Goal: Information Seeking & Learning: Learn about a topic

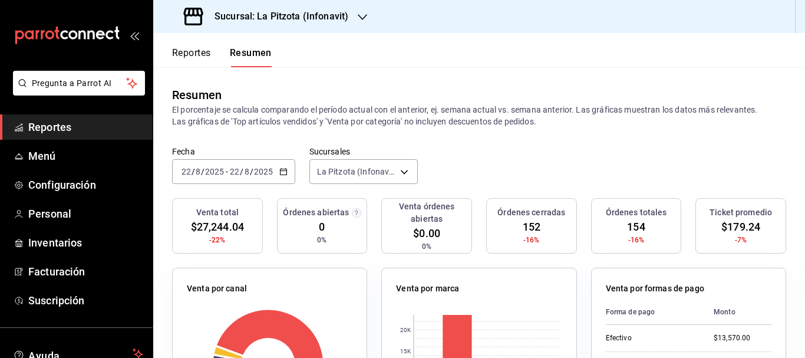
click at [179, 175] on div "[DATE] [DATE] - [DATE] [DATE]" at bounding box center [233, 171] width 123 height 25
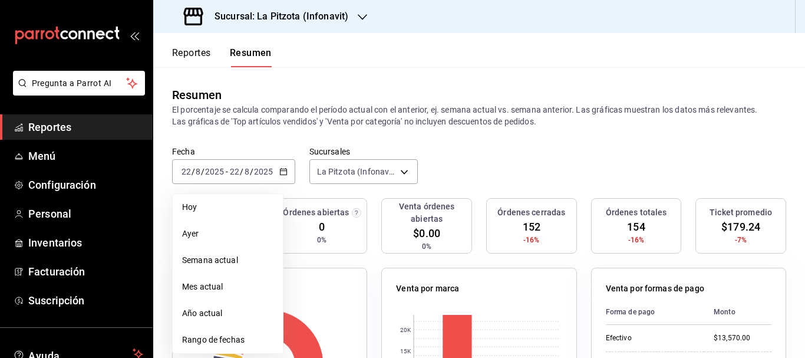
click at [246, 77] on div "Resumen El porcentaje se calcula comparando el período actual con el anterior, …" at bounding box center [479, 106] width 652 height 79
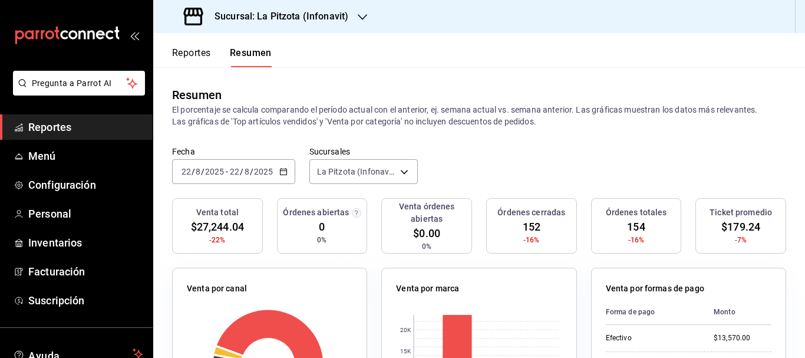
click at [277, 20] on h3 "Sucursal: La Pitzota (Infonavit)" at bounding box center [276, 16] width 143 height 14
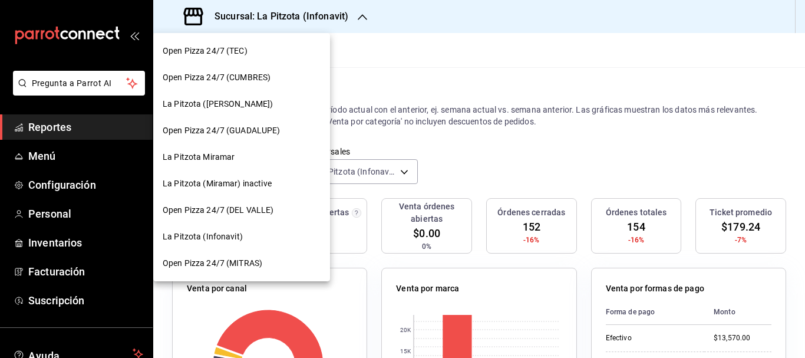
click at [229, 111] on div "La Pitzota ([PERSON_NAME])" at bounding box center [241, 104] width 177 height 27
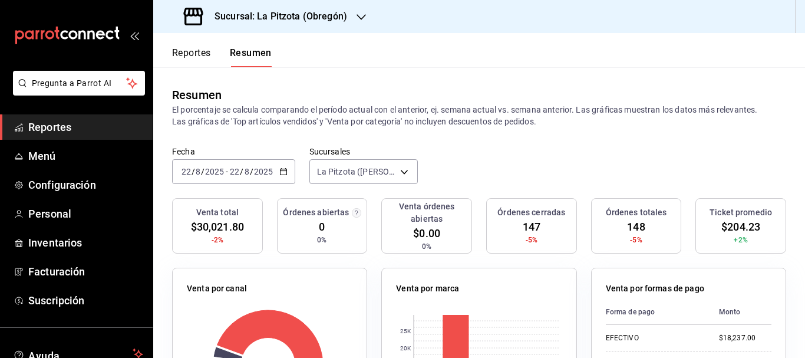
click at [293, 15] on h3 "Sucursal: La Pitzota (Obregón)" at bounding box center [276, 16] width 142 height 14
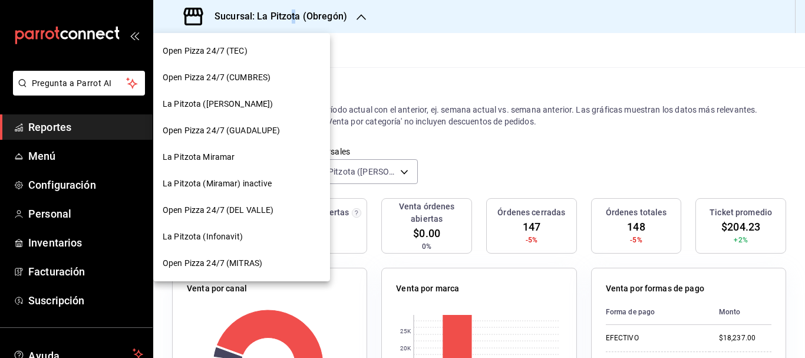
click at [230, 103] on span "La Pitzota ([PERSON_NAME])" at bounding box center [218, 104] width 110 height 12
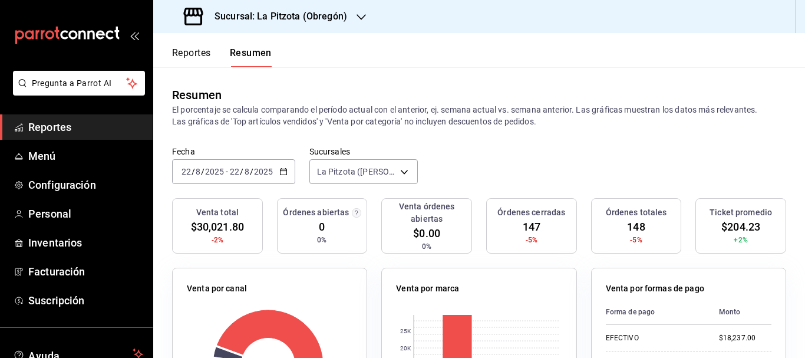
click at [182, 169] on input "22" at bounding box center [186, 171] width 11 height 9
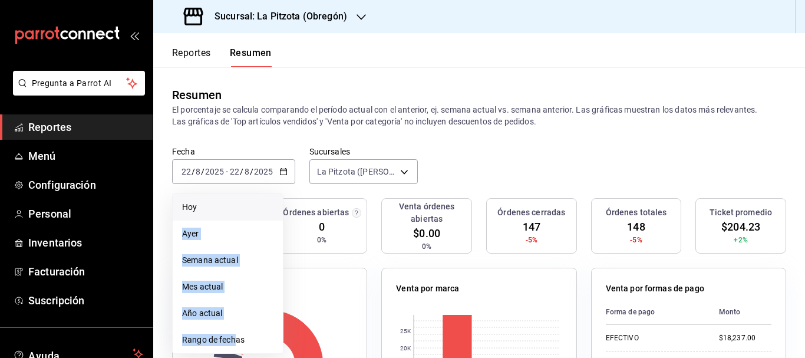
drag, startPoint x: 237, startPoint y: 327, endPoint x: 203, endPoint y: 207, distance: 124.3
click at [204, 208] on ul "[PERSON_NAME] Semana actual Mes actual Año actual Rango de fechas" at bounding box center [227, 273] width 111 height 160
click at [203, 206] on span "Hoy" at bounding box center [227, 207] width 91 height 12
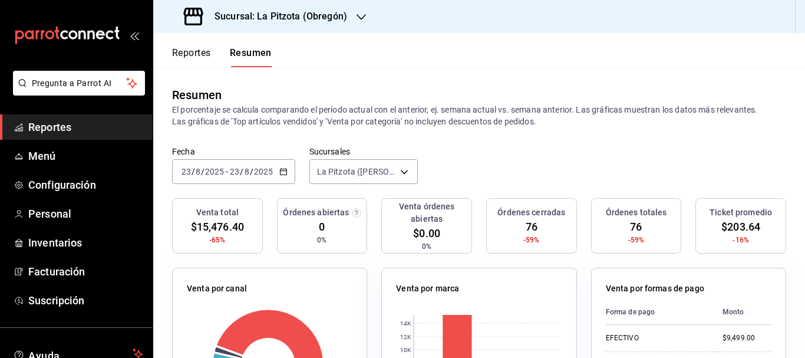
click at [264, 15] on h3 "Sucursal: La Pitzota (Obregón)" at bounding box center [276, 16] width 142 height 14
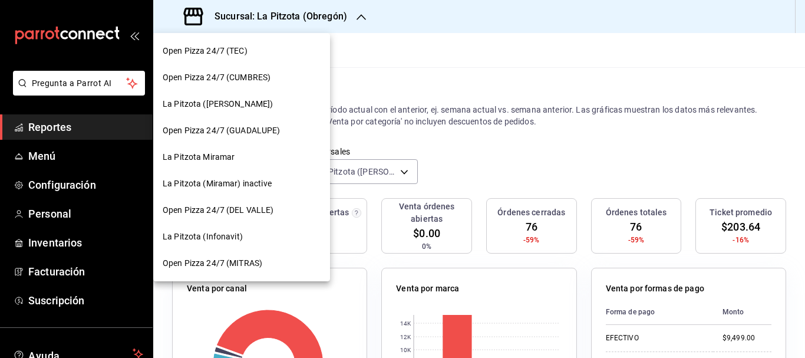
click at [241, 234] on span "La Pitzota (Infonavit)" at bounding box center [203, 237] width 80 height 12
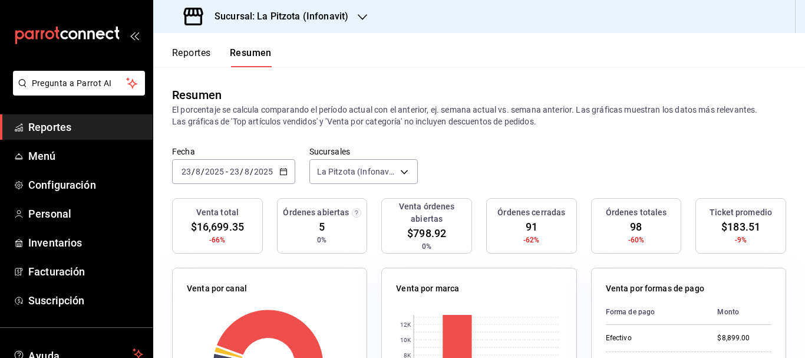
click at [265, 17] on h3 "Sucursal: La Pitzota (Infonavit)" at bounding box center [276, 16] width 143 height 14
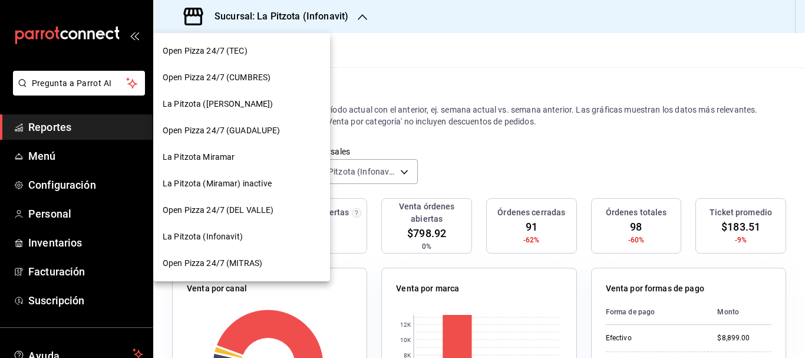
click at [265, 17] on div at bounding box center [402, 179] width 805 height 358
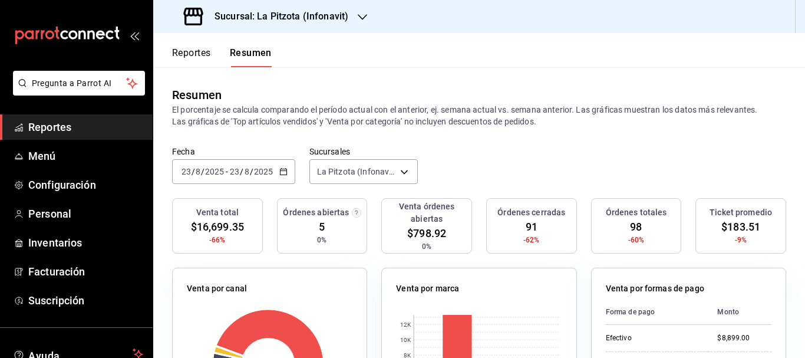
click at [283, 169] on \(Stroke\) "button" at bounding box center [283, 172] width 7 height 6
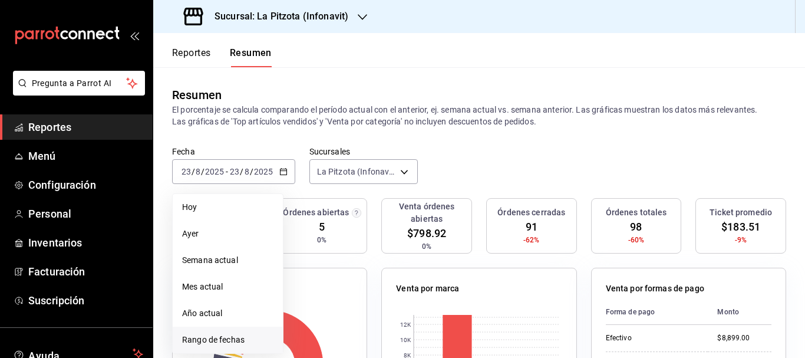
click at [213, 345] on span "Rango de fechas" at bounding box center [227, 340] width 91 height 12
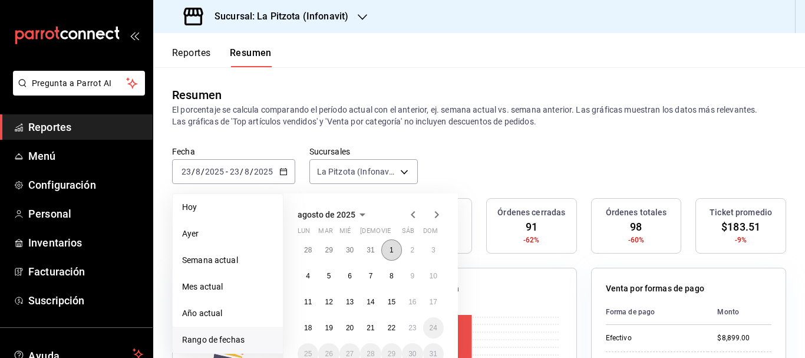
click at [396, 253] on button "1" at bounding box center [391, 249] width 21 height 21
click at [391, 330] on abbr "22" at bounding box center [392, 328] width 8 height 8
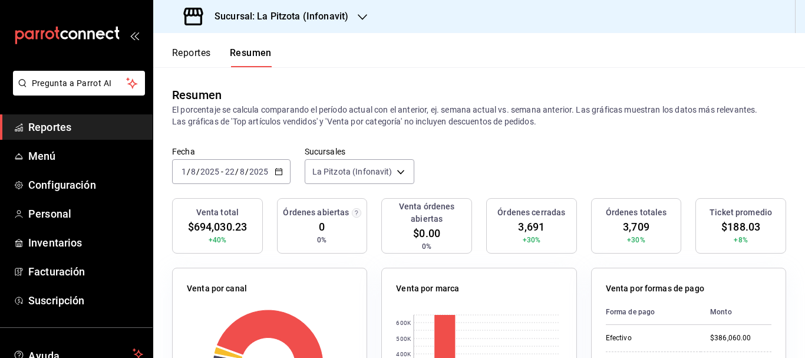
click at [178, 175] on div "[DATE] [DATE] - [DATE] [DATE]" at bounding box center [231, 171] width 119 height 25
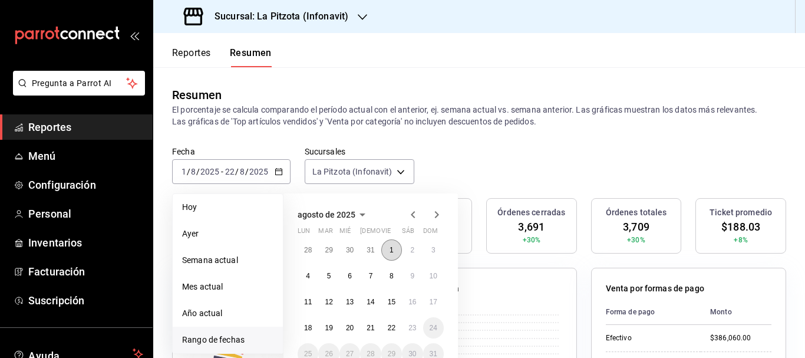
click at [397, 251] on button "1" at bounding box center [391, 249] width 21 height 21
click at [371, 332] on abbr "21" at bounding box center [371, 328] width 8 height 8
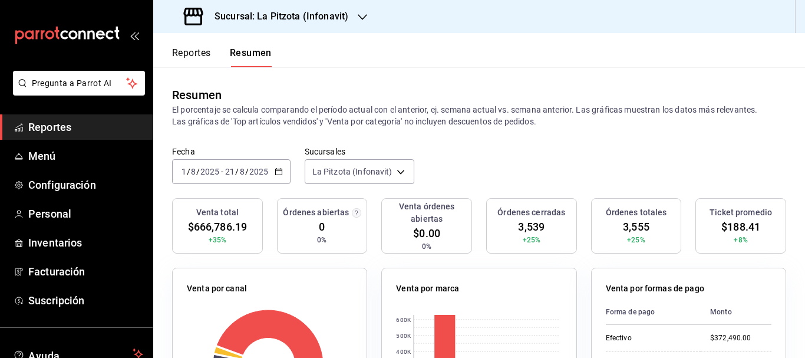
click at [182, 167] on input "1" at bounding box center [184, 171] width 6 height 9
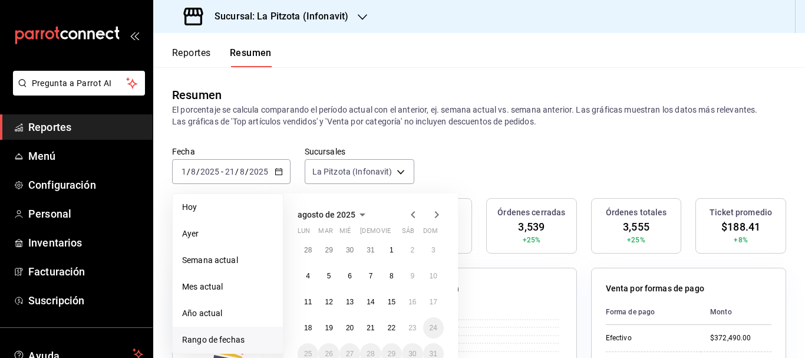
click at [261, 333] on li "Rango de fechas" at bounding box center [228, 340] width 110 height 27
click at [382, 327] on button "22" at bounding box center [391, 327] width 21 height 21
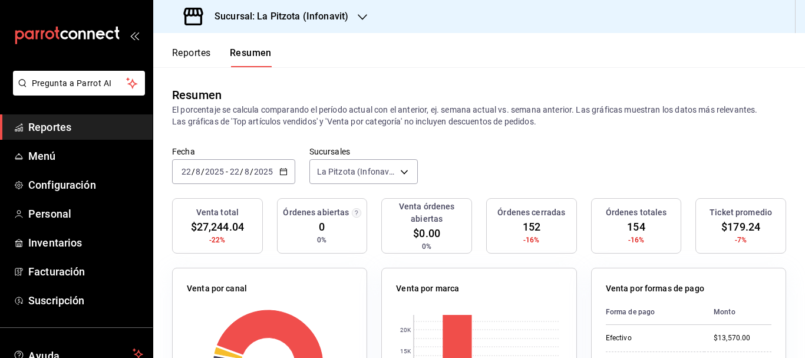
click at [195, 52] on button "Reportes" at bounding box center [191, 57] width 39 height 20
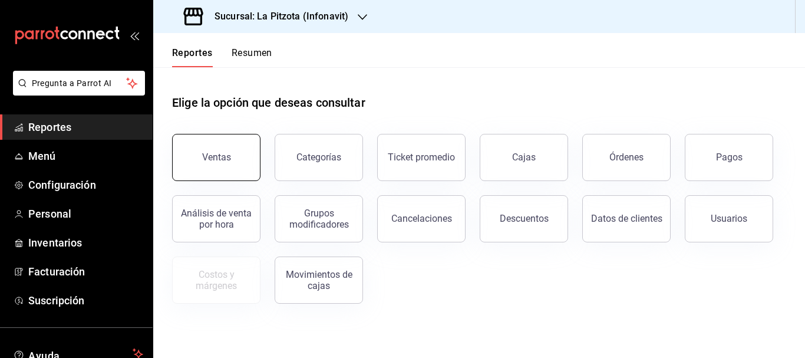
click at [222, 149] on button "Ventas" at bounding box center [216, 157] width 88 height 47
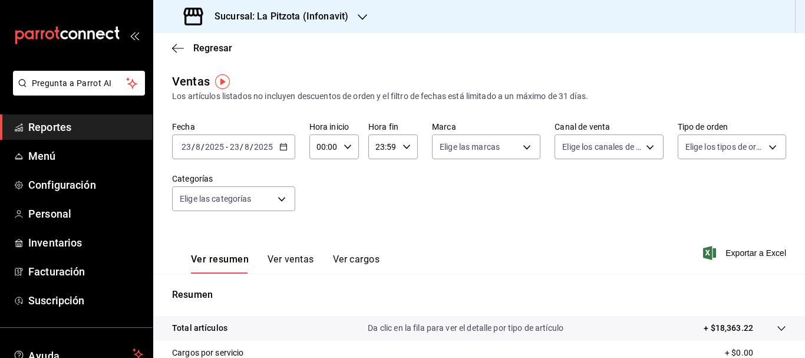
click at [184, 139] on div "[DATE] [DATE] - [DATE] [DATE]" at bounding box center [233, 146] width 123 height 25
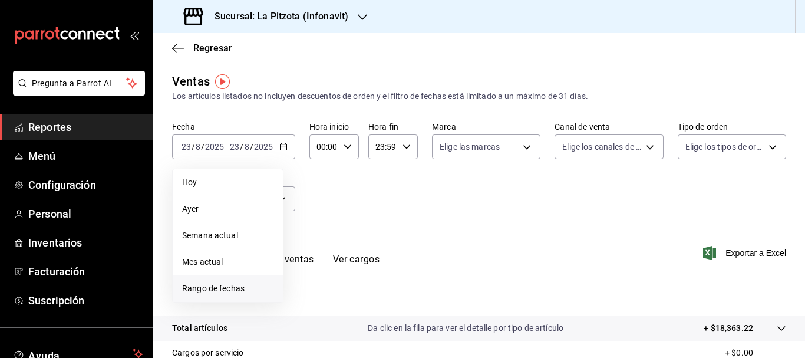
click at [202, 288] on span "Rango de fechas" at bounding box center [227, 288] width 91 height 12
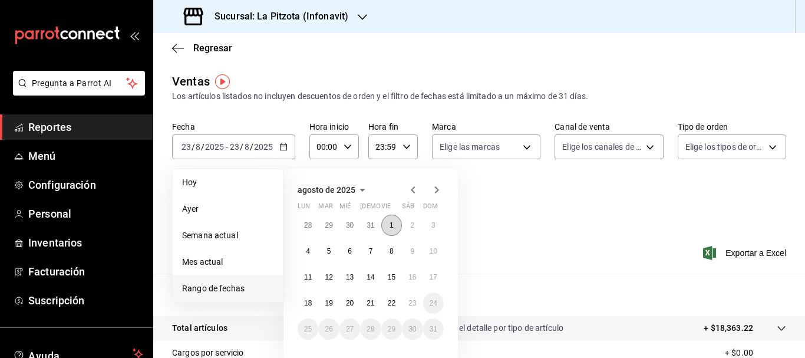
click at [394, 226] on button "1" at bounding box center [391, 225] width 21 height 21
click at [398, 307] on button "22" at bounding box center [391, 302] width 21 height 21
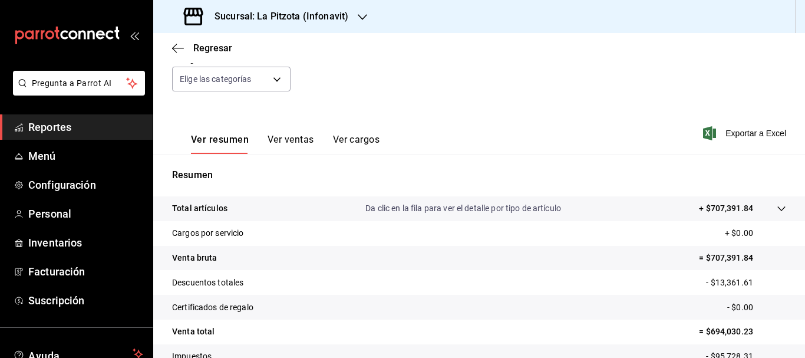
scroll to position [133, 0]
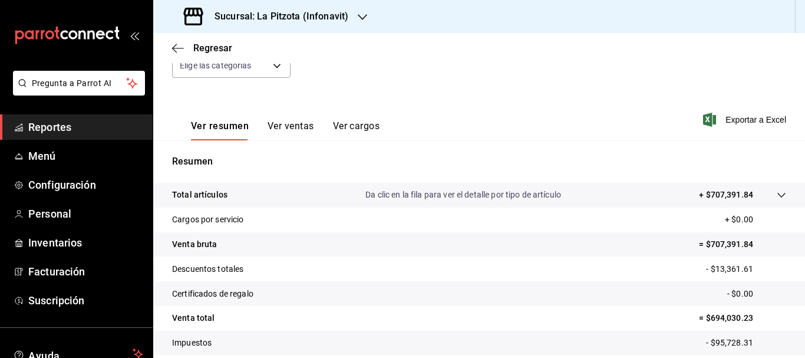
click at [287, 124] on button "Ver ventas" at bounding box center [291, 130] width 47 height 20
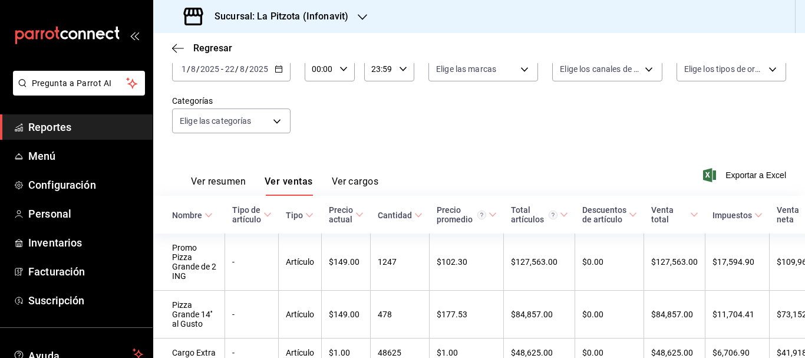
scroll to position [133, 0]
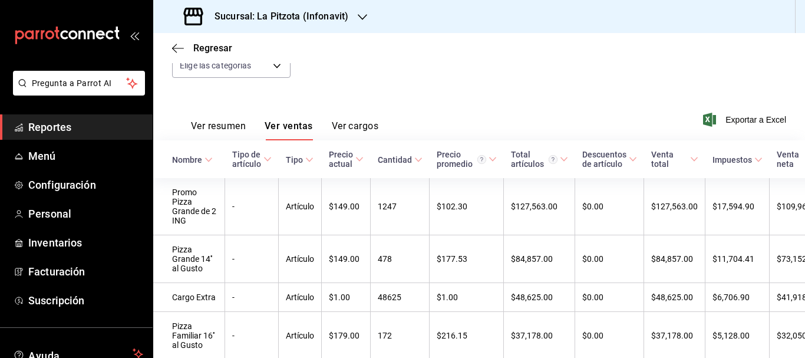
click at [370, 96] on div "Ver resumen Ver ventas Ver cargos Exportar a Excel" at bounding box center [479, 116] width 652 height 48
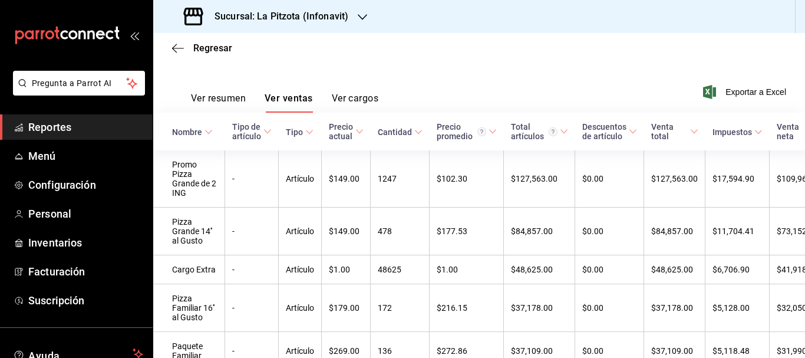
scroll to position [163, 0]
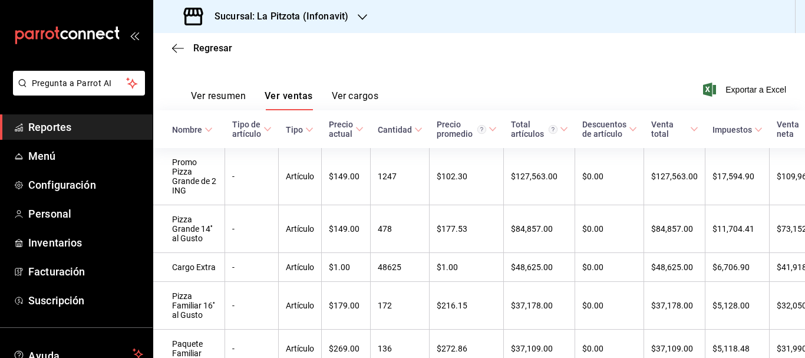
click at [279, 54] on div "Regresar" at bounding box center [479, 48] width 652 height 30
click at [205, 97] on button "Ver resumen" at bounding box center [218, 100] width 55 height 20
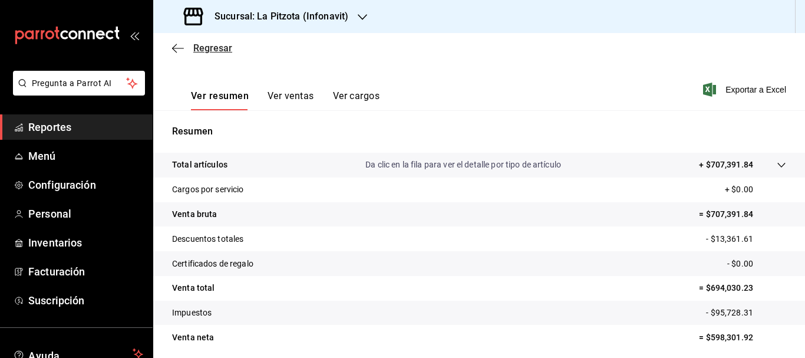
click at [208, 44] on span "Regresar" at bounding box center [212, 47] width 39 height 11
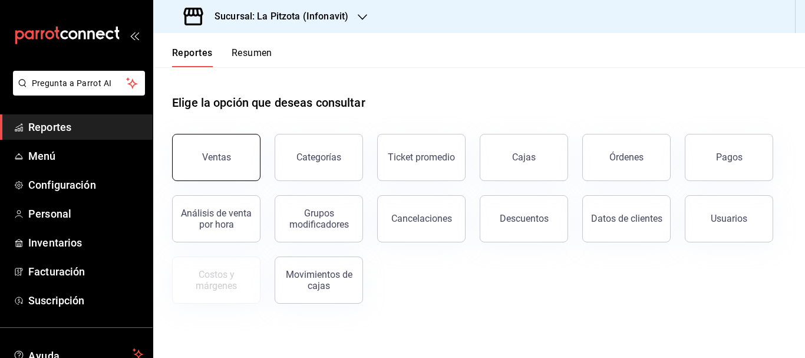
click at [213, 154] on div "Ventas" at bounding box center [216, 157] width 29 height 11
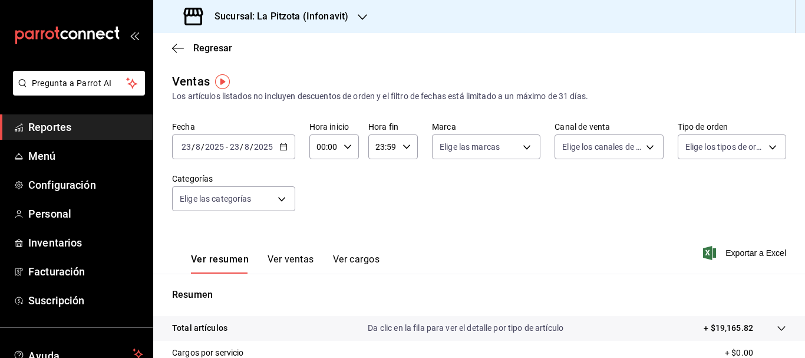
click at [180, 147] on div "[DATE] [DATE]" at bounding box center [203, 146] width 46 height 9
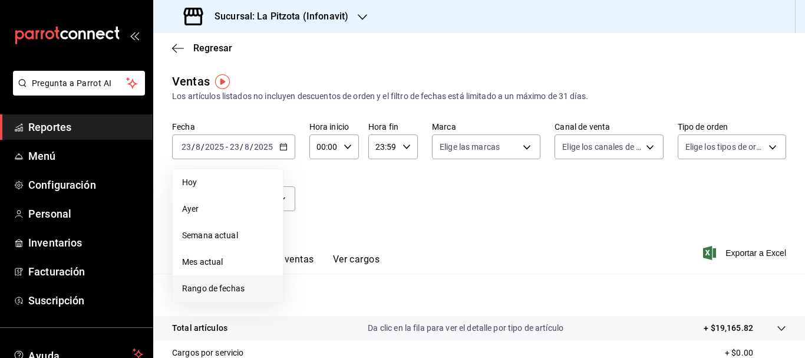
click at [218, 285] on span "Rango de fechas" at bounding box center [227, 288] width 91 height 12
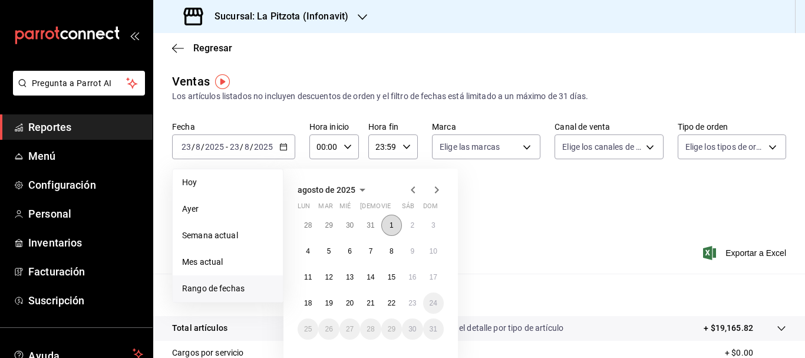
click at [392, 223] on abbr "1" at bounding box center [392, 225] width 4 height 8
click at [389, 307] on abbr "22" at bounding box center [392, 303] width 8 height 8
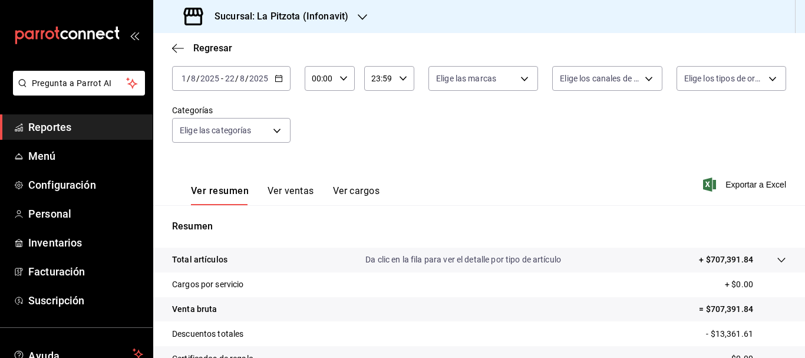
scroll to position [108, 0]
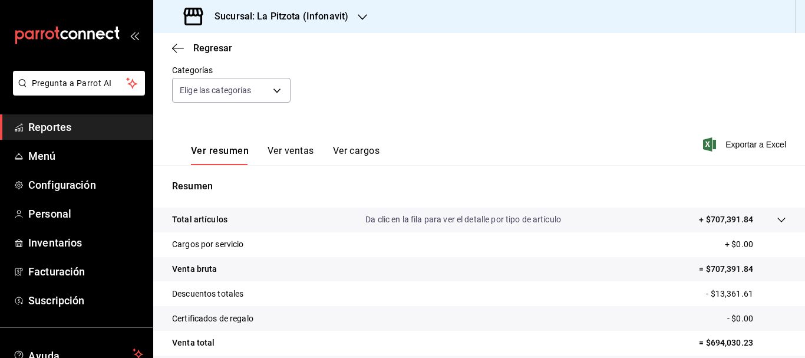
click at [309, 149] on button "Ver ventas" at bounding box center [291, 155] width 47 height 20
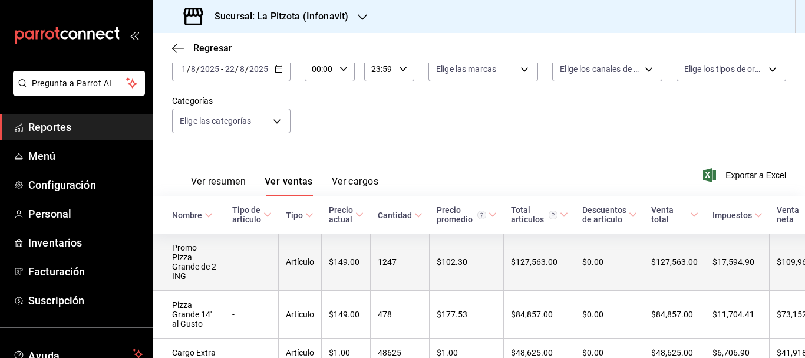
scroll to position [108, 0]
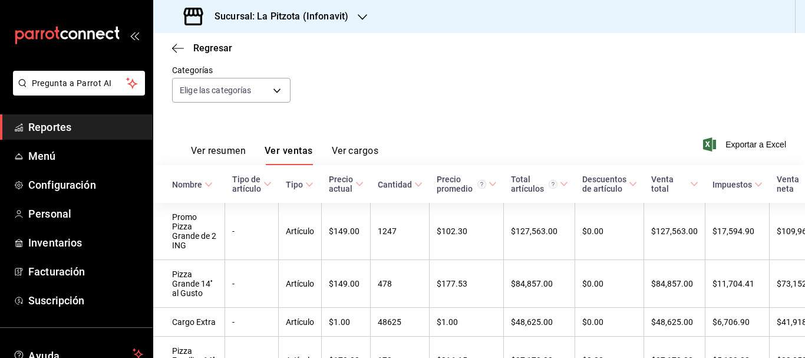
click at [200, 150] on button "Ver resumen" at bounding box center [218, 155] width 55 height 20
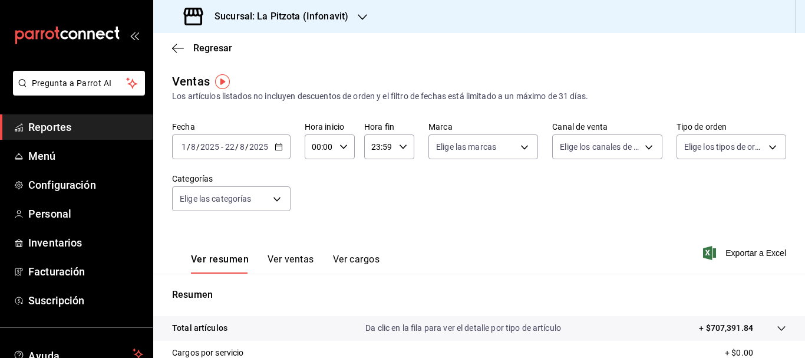
click at [310, 15] on h3 "Sucursal: La Pitzota (Infonavit)" at bounding box center [276, 16] width 143 height 14
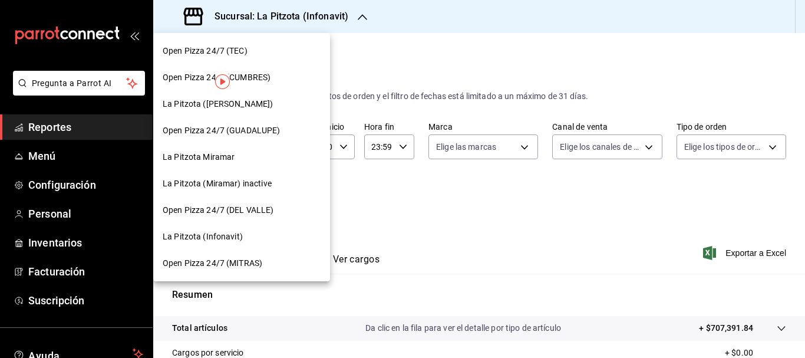
click at [225, 106] on span "La Pitzota ([PERSON_NAME])" at bounding box center [218, 104] width 110 height 12
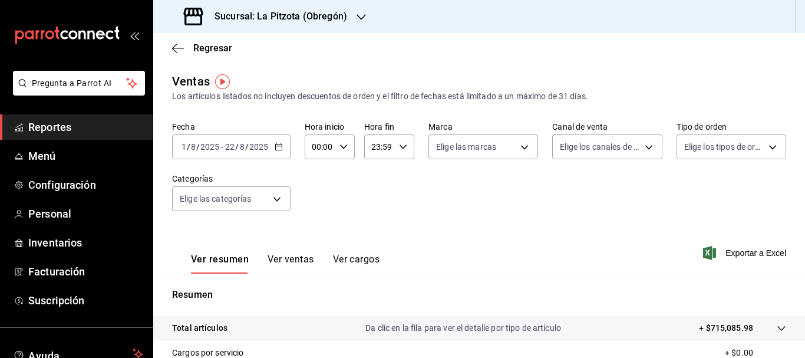
click at [185, 144] on input "1" at bounding box center [184, 146] width 6 height 9
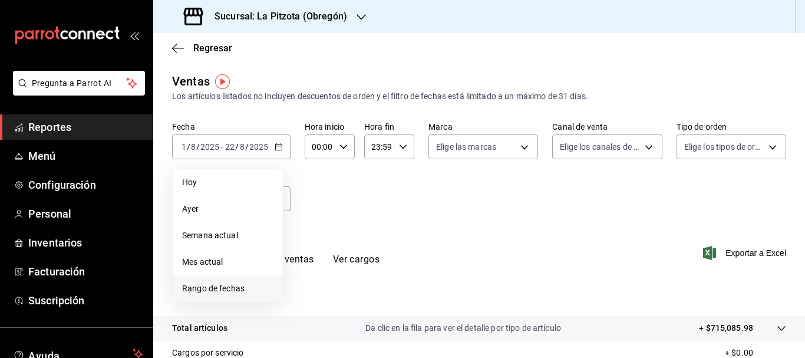
click at [212, 284] on span "Rango de fechas" at bounding box center [227, 288] width 91 height 12
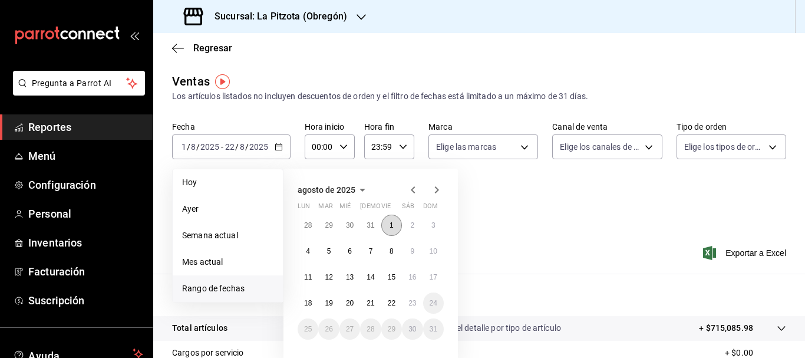
click at [386, 228] on button "1" at bounding box center [391, 225] width 21 height 21
click at [392, 305] on abbr "22" at bounding box center [392, 303] width 8 height 8
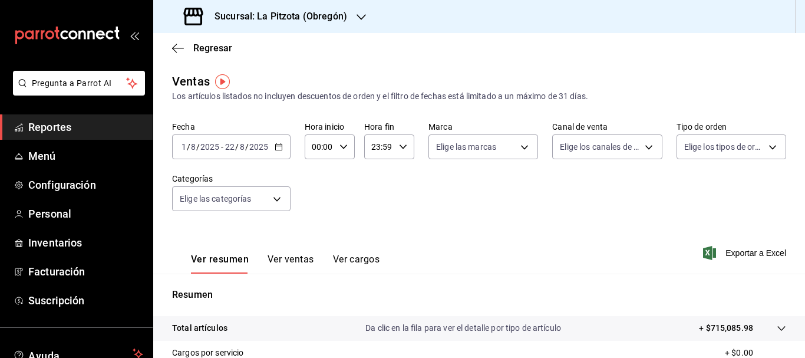
click at [295, 256] on button "Ver ventas" at bounding box center [291, 264] width 47 height 20
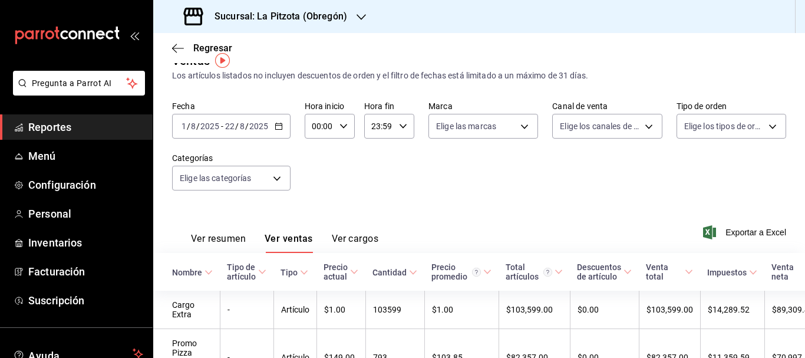
scroll to position [21, 0]
click at [206, 235] on button "Ver resumen" at bounding box center [218, 242] width 55 height 20
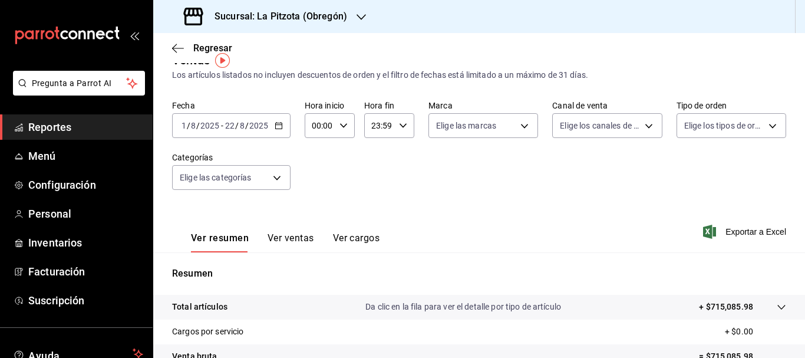
click at [186, 123] on input "1" at bounding box center [184, 125] width 6 height 9
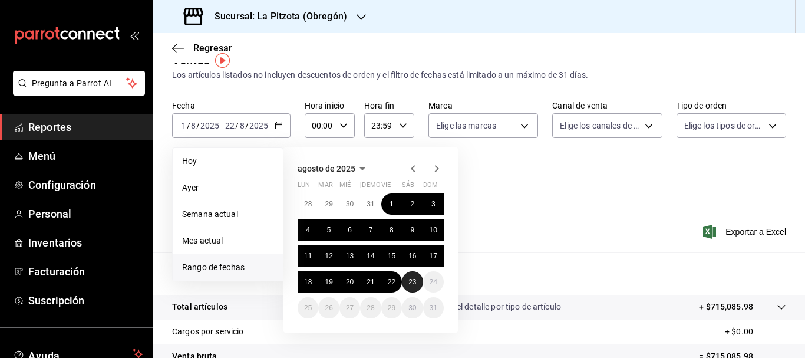
click at [406, 285] on button "23" at bounding box center [412, 281] width 21 height 21
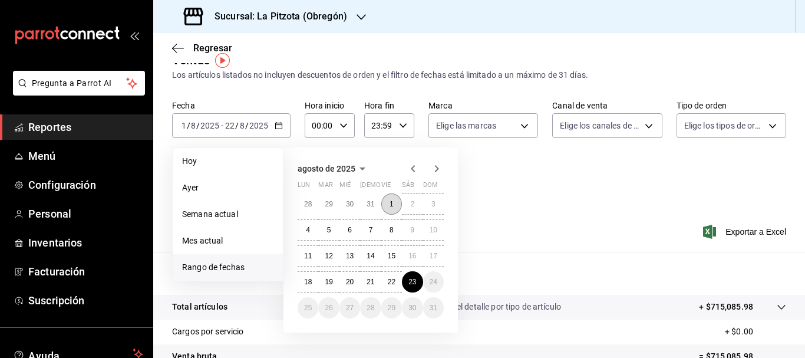
click at [389, 203] on button "1" at bounding box center [391, 203] width 21 height 21
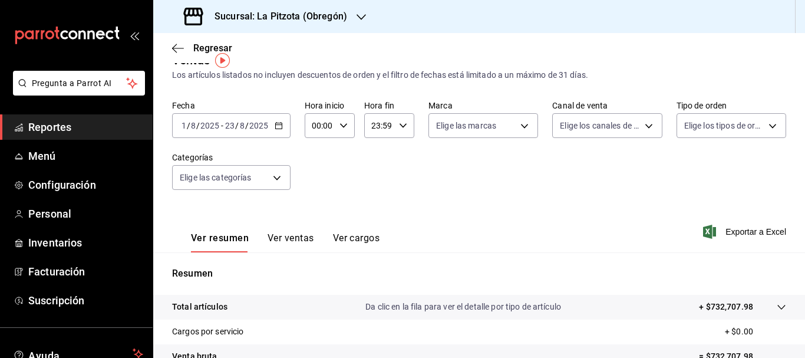
click at [183, 121] on input "1" at bounding box center [184, 125] width 6 height 9
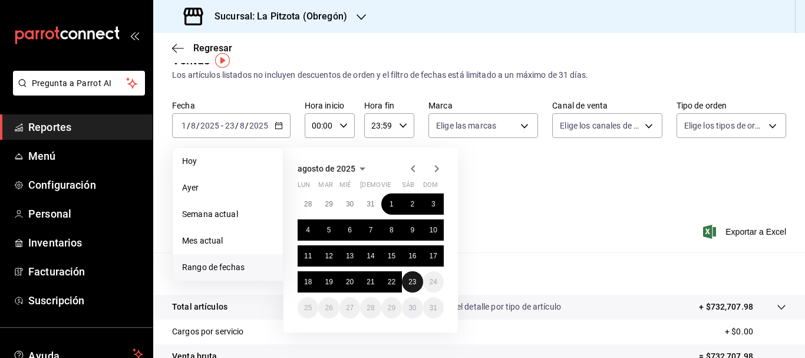
click at [416, 289] on button "23" at bounding box center [412, 281] width 21 height 21
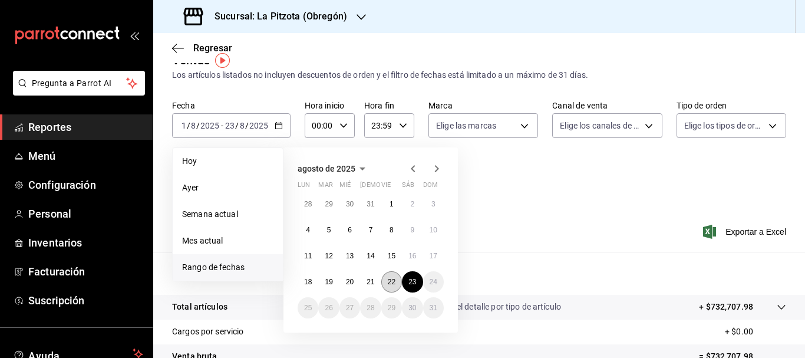
click at [394, 287] on button "22" at bounding box center [391, 281] width 21 height 21
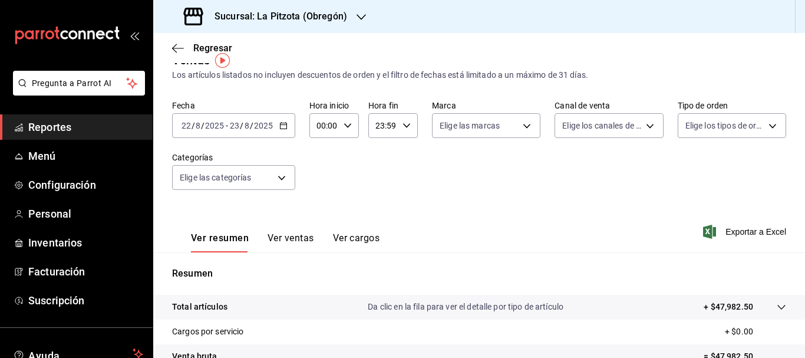
click at [188, 126] on input "22" at bounding box center [186, 125] width 11 height 9
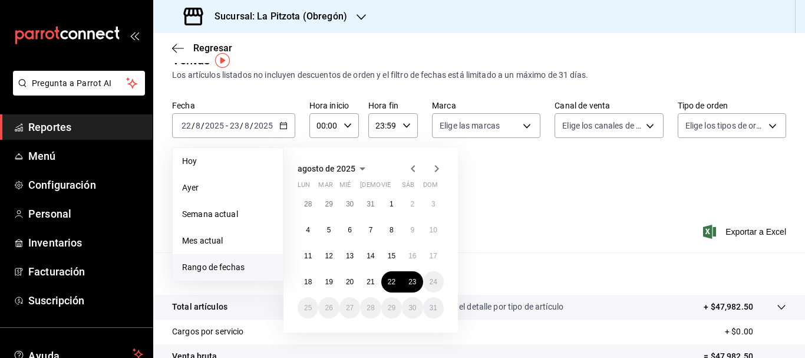
click at [409, 170] on icon "button" at bounding box center [413, 169] width 14 height 14
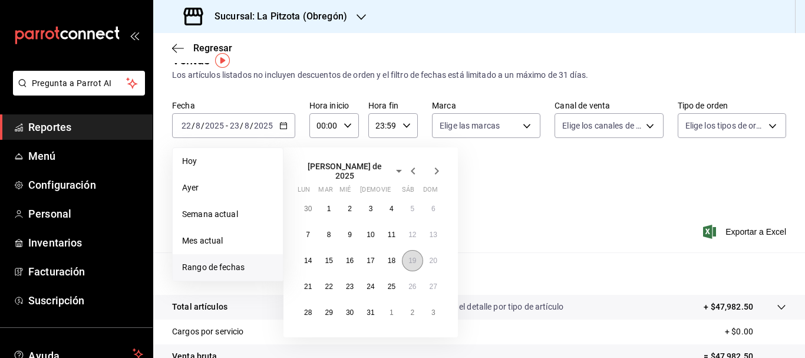
click at [414, 258] on abbr "19" at bounding box center [413, 260] width 8 height 8
click at [434, 167] on icon "button" at bounding box center [437, 171] width 14 height 14
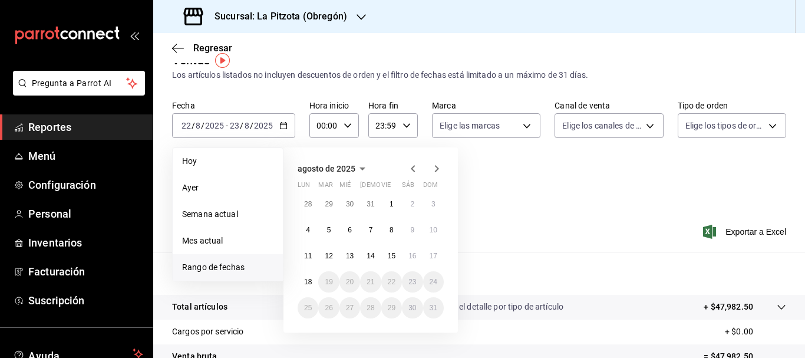
click at [413, 171] on icon "button" at bounding box center [413, 168] width 4 height 7
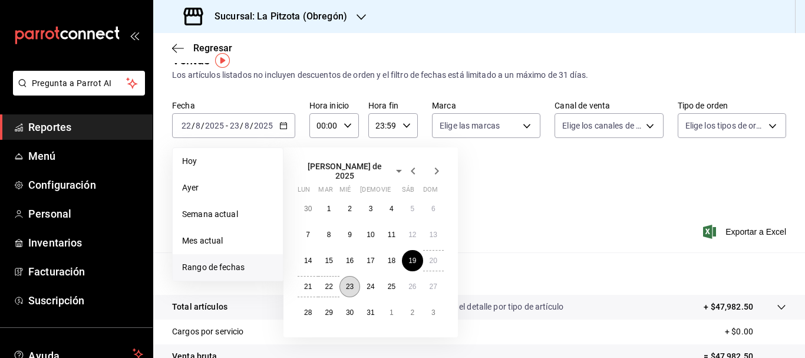
click at [356, 282] on button "23" at bounding box center [350, 286] width 21 height 21
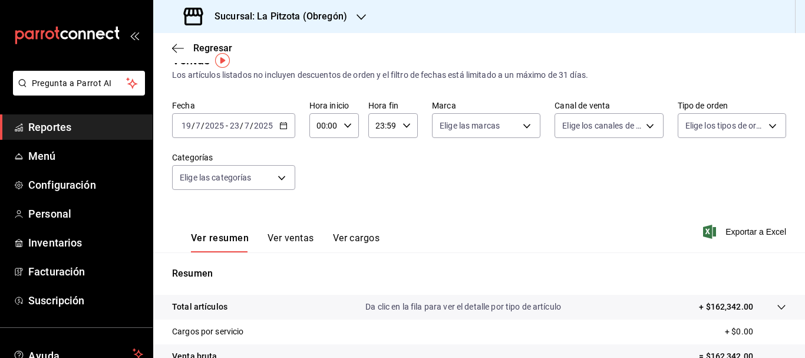
click at [185, 117] on div "[DATE] [DATE] - [DATE] [DATE]" at bounding box center [233, 125] width 123 height 25
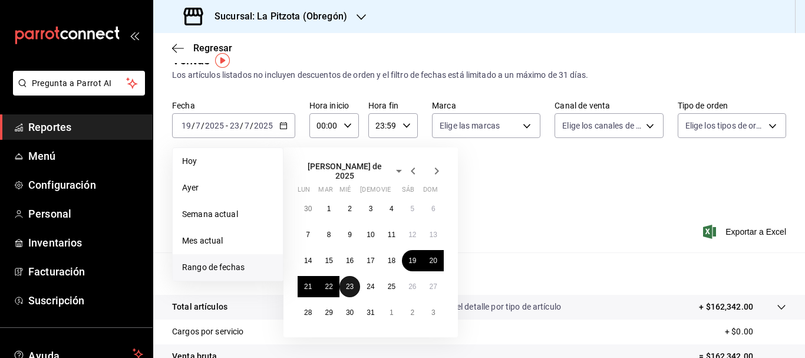
click at [346, 282] on abbr "23" at bounding box center [350, 286] width 8 height 8
click at [434, 171] on icon "button" at bounding box center [437, 171] width 14 height 14
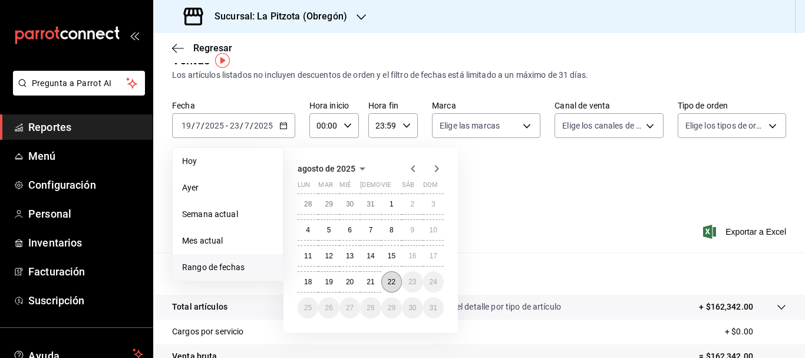
click at [393, 288] on button "22" at bounding box center [391, 281] width 21 height 21
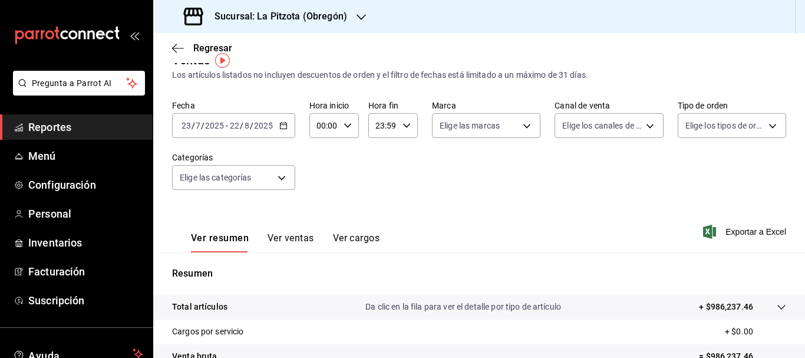
click at [184, 127] on input "23" at bounding box center [186, 125] width 11 height 9
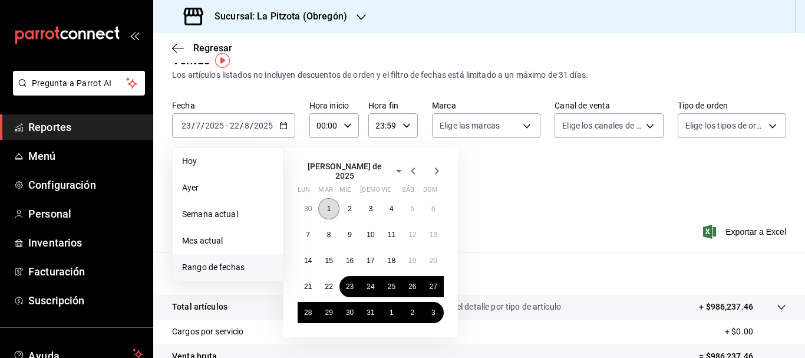
click at [335, 203] on button "1" at bounding box center [328, 208] width 21 height 21
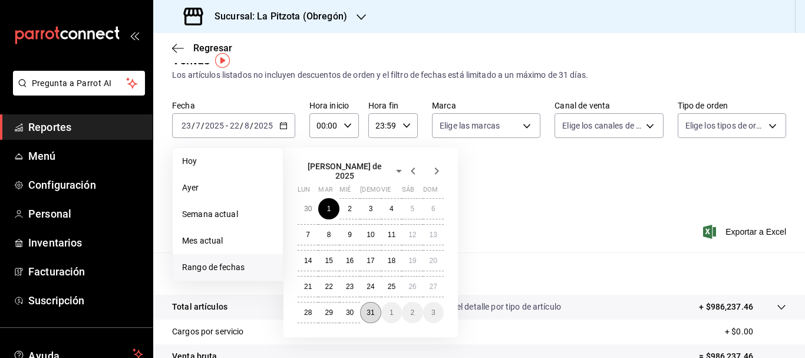
click at [378, 310] on button "31" at bounding box center [370, 312] width 21 height 21
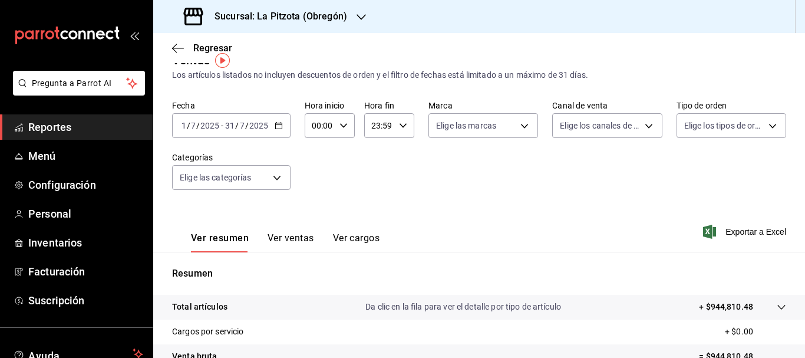
click at [187, 130] on span "/" at bounding box center [189, 125] width 4 height 9
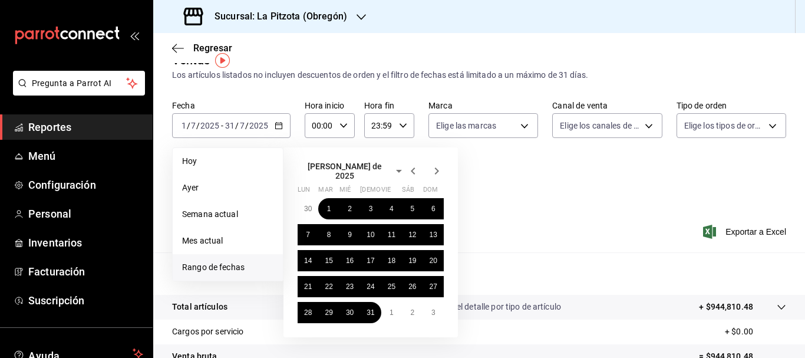
click at [436, 171] on icon "button" at bounding box center [437, 170] width 4 height 7
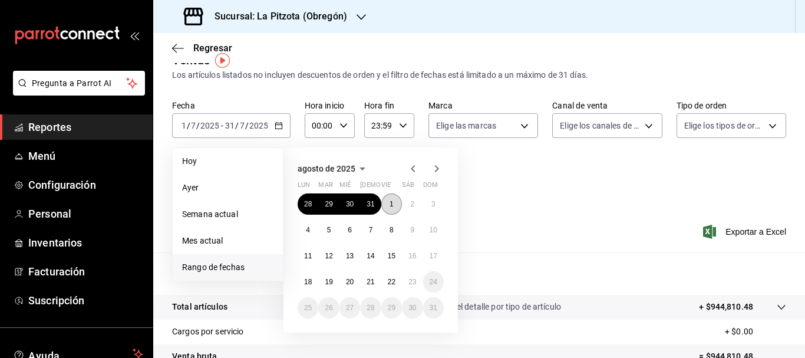
click at [393, 205] on abbr "1" at bounding box center [392, 204] width 4 height 8
click at [396, 283] on button "22" at bounding box center [391, 281] width 21 height 21
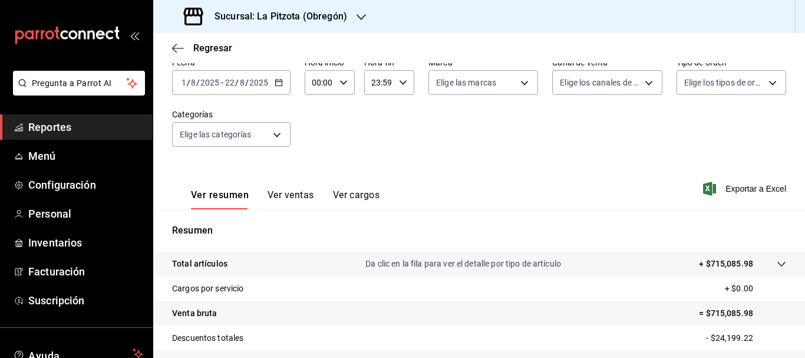
scroll to position [63, 0]
click at [219, 51] on span "Regresar" at bounding box center [212, 47] width 39 height 11
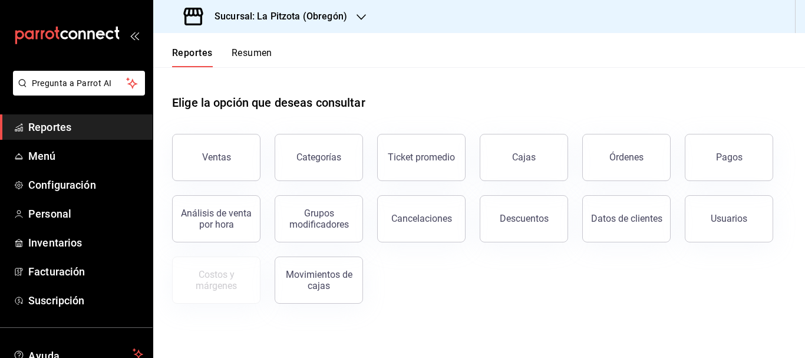
click at [251, 57] on button "Resumen" at bounding box center [252, 57] width 41 height 20
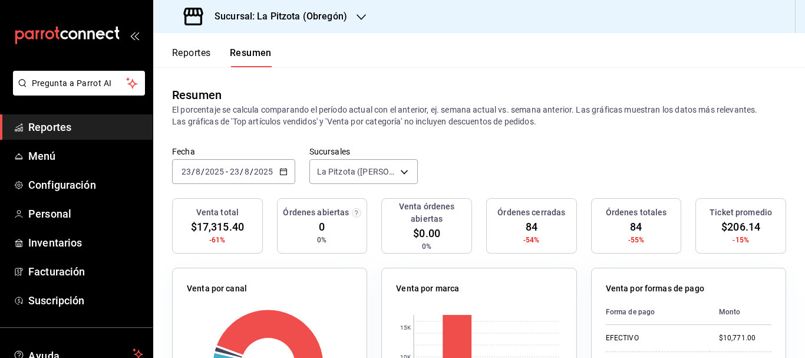
click at [192, 169] on span "/" at bounding box center [194, 171] width 4 height 9
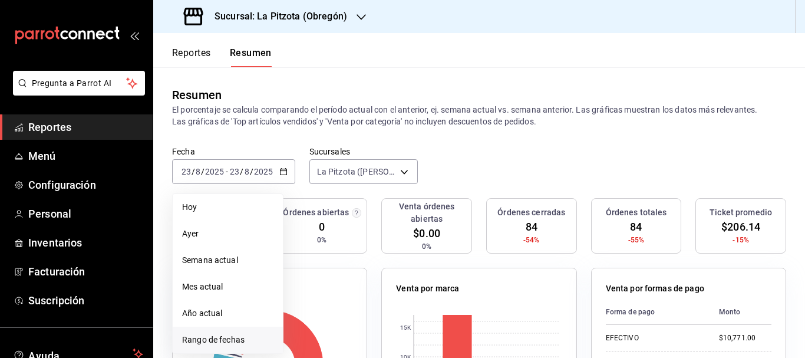
click at [218, 341] on span "Rango de fechas" at bounding box center [227, 340] width 91 height 12
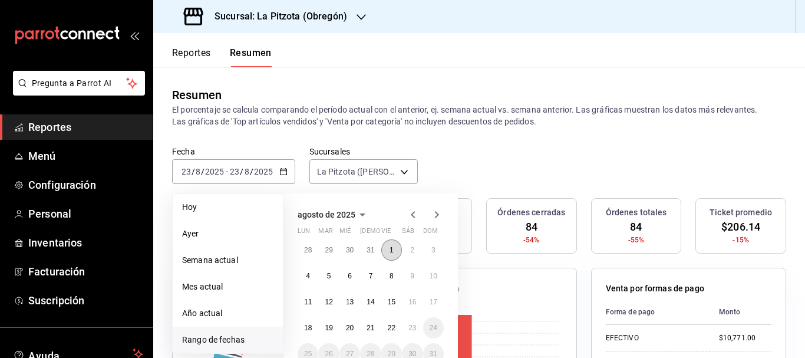
click at [395, 254] on button "1" at bounding box center [391, 249] width 21 height 21
click at [393, 334] on button "22" at bounding box center [391, 327] width 21 height 21
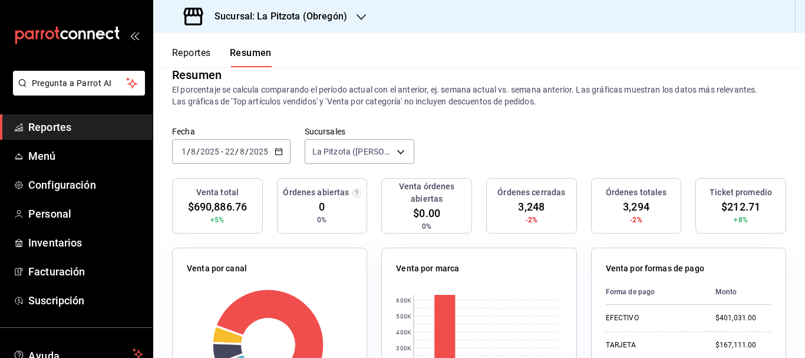
scroll to position [12, 0]
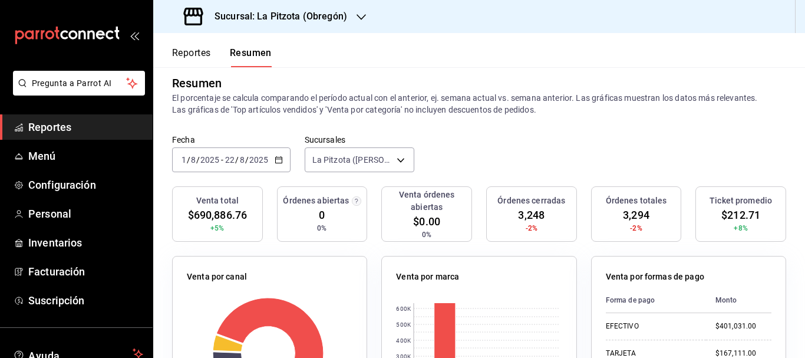
click at [277, 160] on icon "button" at bounding box center [279, 160] width 8 height 8
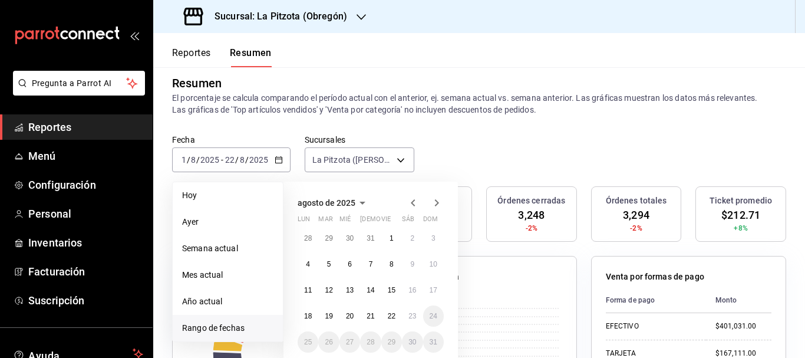
click at [411, 206] on icon "button" at bounding box center [413, 203] width 14 height 14
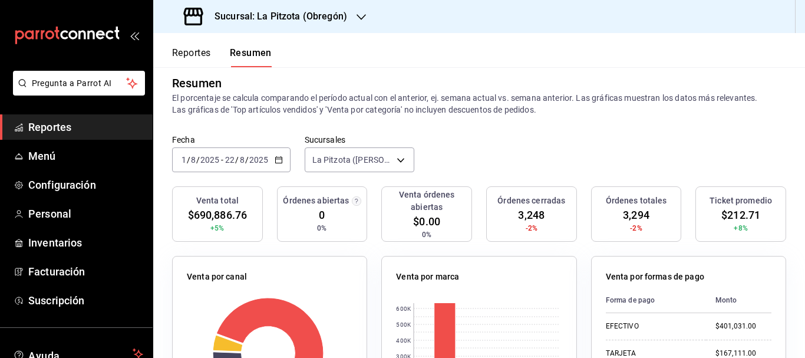
click at [452, 168] on div "Fecha [DATE] [DATE] - [DATE] [DATE] Sucursales [GEOGRAPHIC_DATA] ([PERSON_NAME]…" at bounding box center [479, 160] width 652 height 52
click at [180, 157] on div "[DATE] [DATE]" at bounding box center [200, 159] width 41 height 9
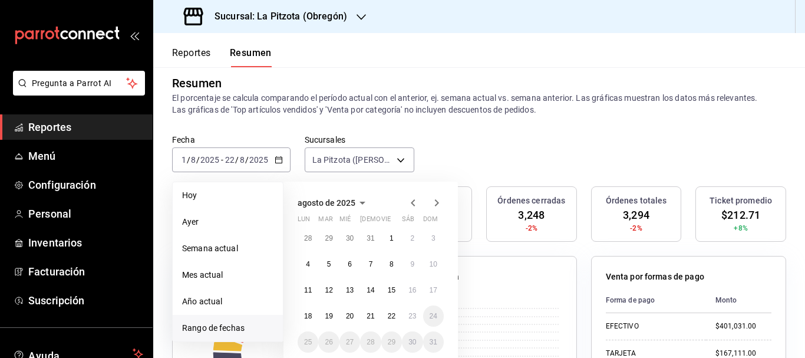
click at [409, 201] on icon "button" at bounding box center [413, 203] width 14 height 14
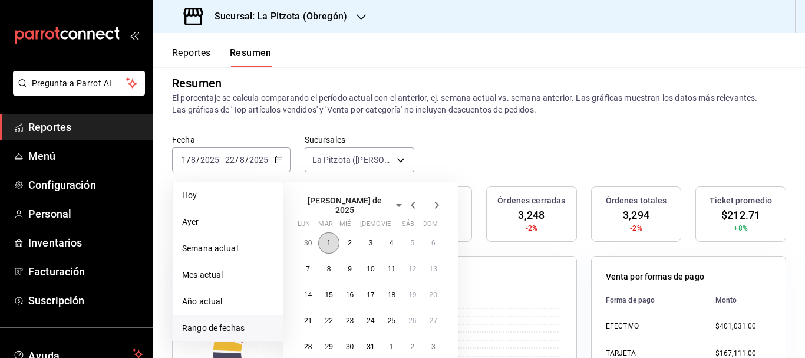
click at [329, 239] on abbr "1" at bounding box center [329, 243] width 4 height 8
click at [328, 317] on abbr "22" at bounding box center [329, 321] width 8 height 8
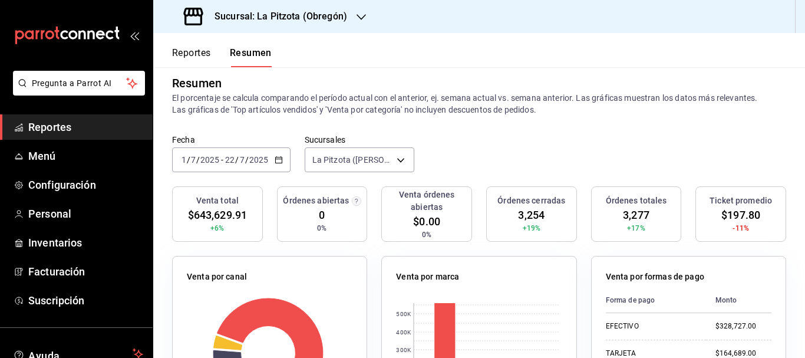
click at [188, 159] on span "/" at bounding box center [189, 159] width 4 height 9
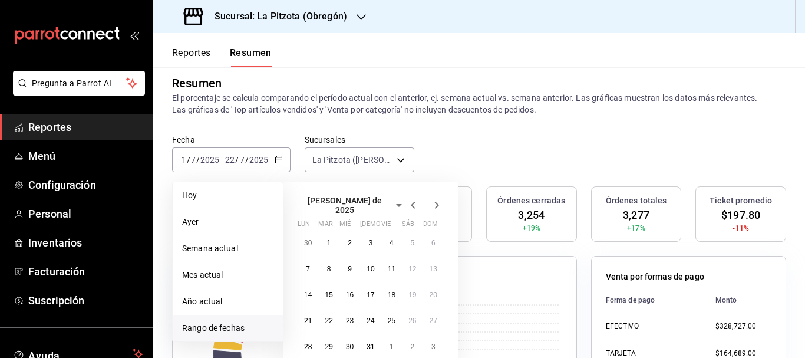
click at [433, 200] on icon "button" at bounding box center [437, 205] width 14 height 14
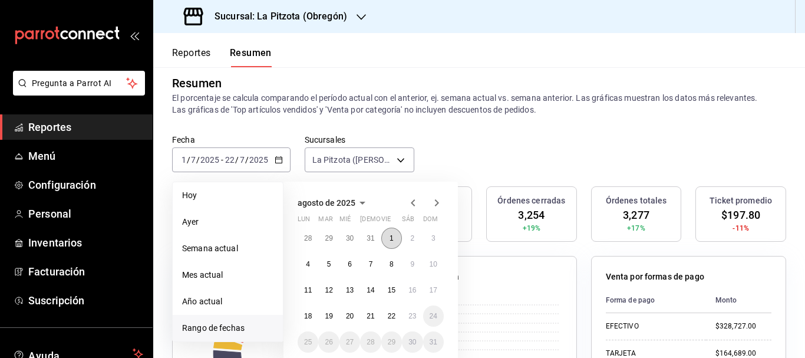
click at [400, 235] on button "1" at bounding box center [391, 238] width 21 height 21
click at [392, 314] on abbr "22" at bounding box center [392, 316] width 8 height 8
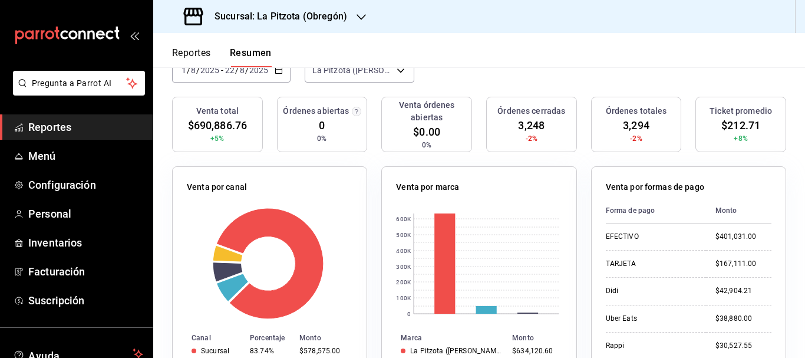
scroll to position [0, 0]
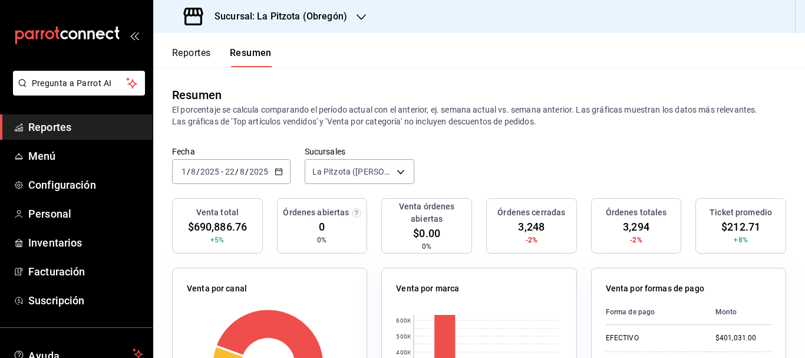
click at [275, 176] on icon "button" at bounding box center [279, 171] width 8 height 8
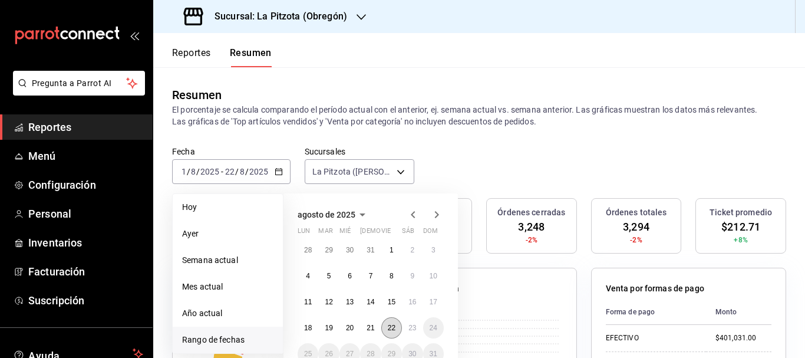
click at [392, 330] on abbr "22" at bounding box center [392, 328] width 8 height 8
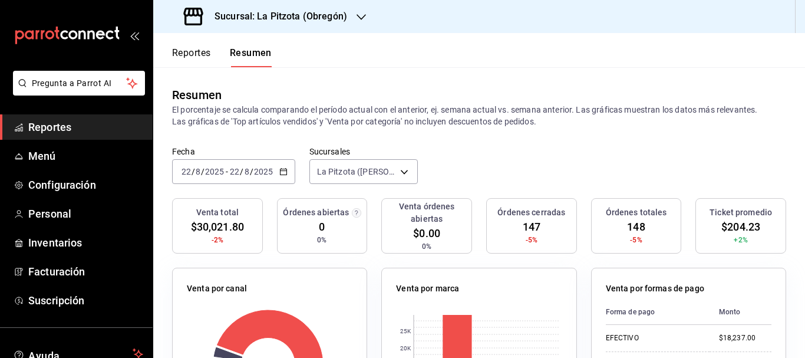
click at [337, 18] on h3 "Sucursal: La Pitzota (Obregón)" at bounding box center [276, 16] width 142 height 14
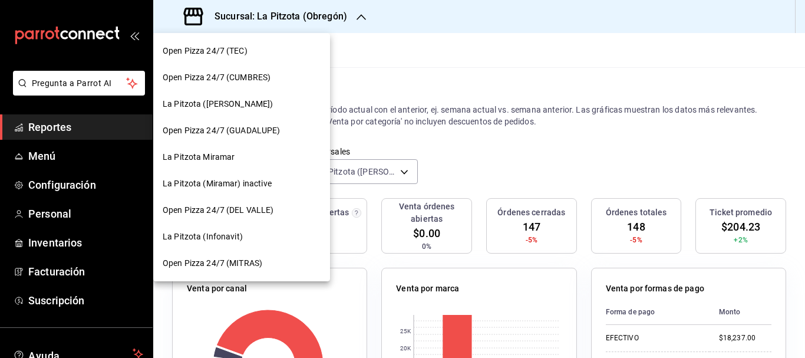
click at [235, 230] on div "La Pitzota (Infonavit)" at bounding box center [241, 236] width 177 height 27
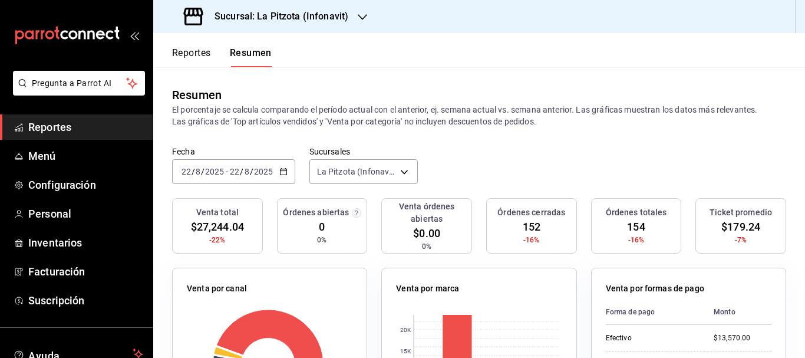
click at [325, 18] on h3 "Sucursal: La Pitzota (Infonavit)" at bounding box center [276, 16] width 143 height 14
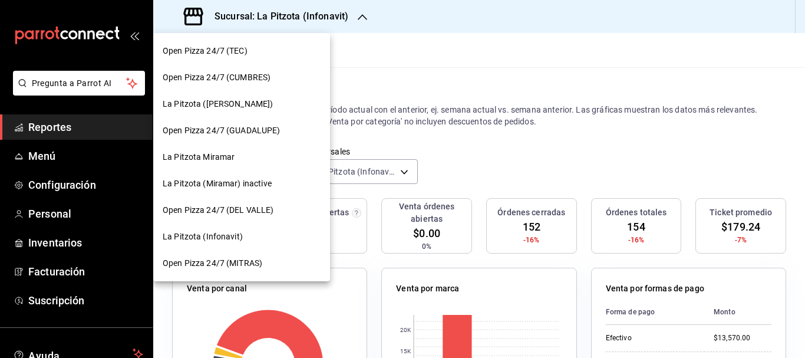
click at [225, 155] on span "La Pitzota Miramar" at bounding box center [199, 157] width 72 height 12
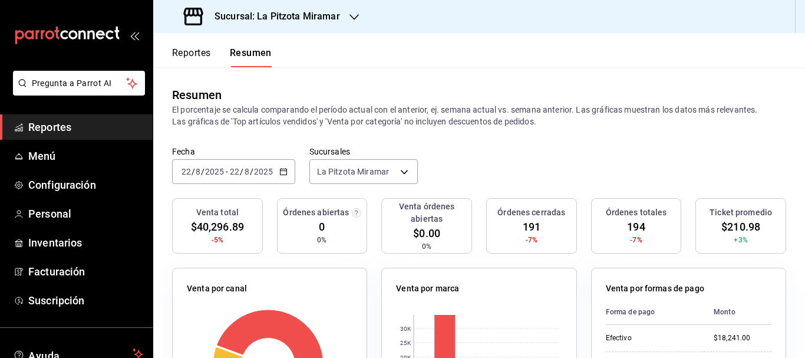
click at [315, 5] on div "Sucursal: La Pitzota Miramar" at bounding box center [263, 16] width 201 height 33
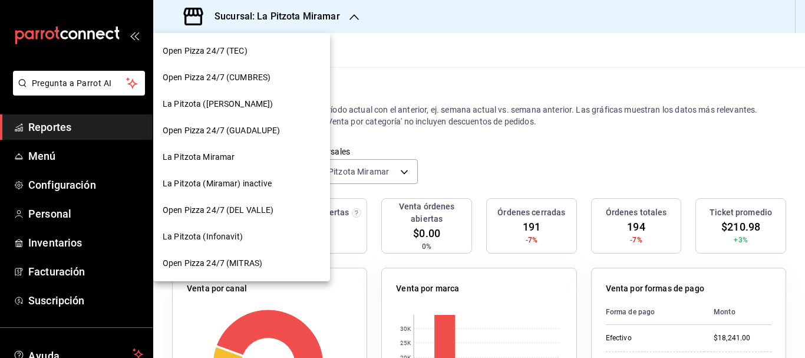
click at [212, 108] on span "La Pitzota ([PERSON_NAME])" at bounding box center [218, 104] width 110 height 12
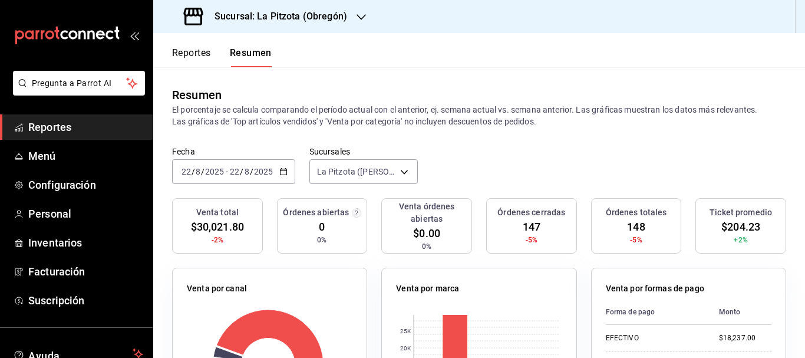
click at [274, 4] on div "Sucursal: La Pitzota (Obregón)" at bounding box center [267, 16] width 208 height 33
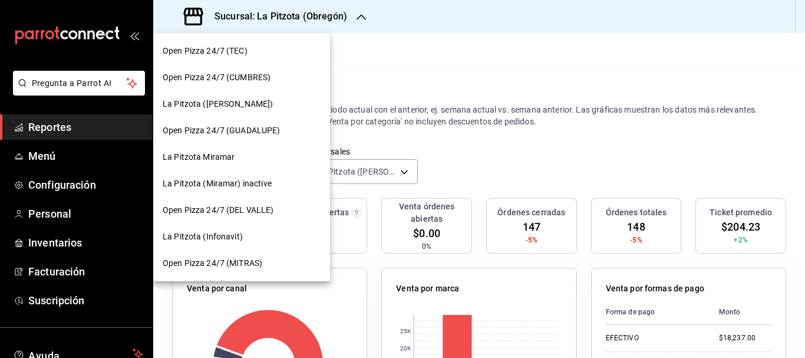
click at [201, 239] on span "La Pitzota (Infonavit)" at bounding box center [203, 237] width 80 height 12
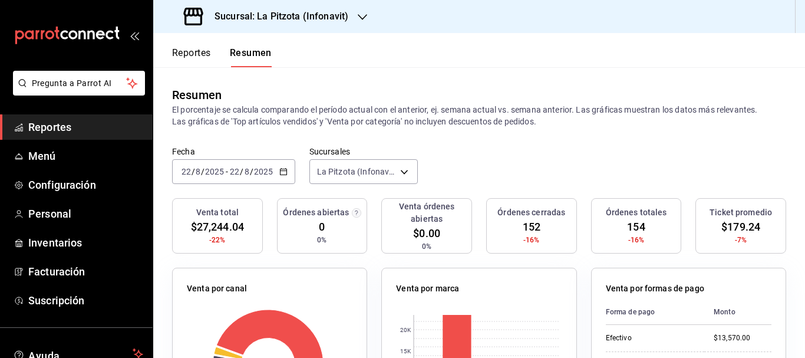
click at [288, 18] on h3 "Sucursal: La Pitzota (Infonavit)" at bounding box center [276, 16] width 143 height 14
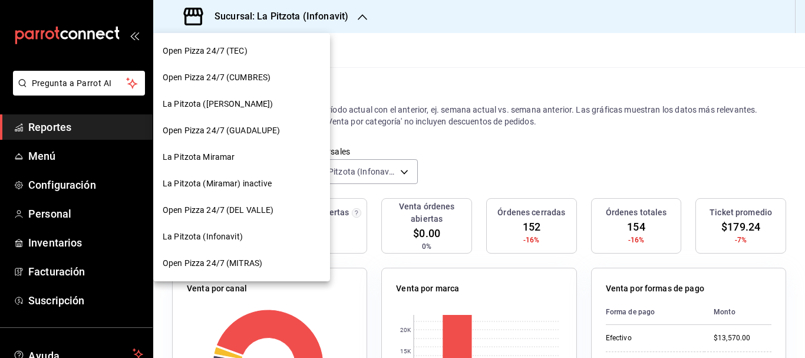
click at [240, 106] on span "La Pitzota ([PERSON_NAME])" at bounding box center [218, 104] width 110 height 12
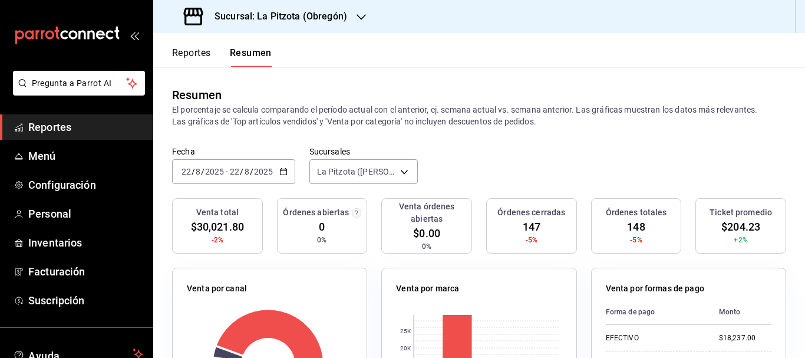
click at [185, 48] on button "Reportes" at bounding box center [191, 57] width 39 height 20
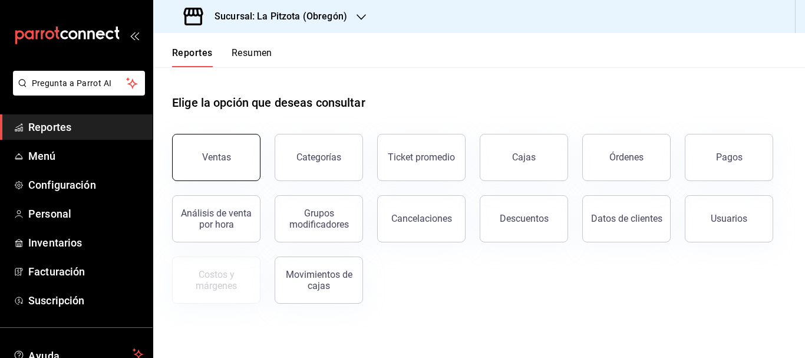
click at [232, 173] on button "Ventas" at bounding box center [216, 157] width 88 height 47
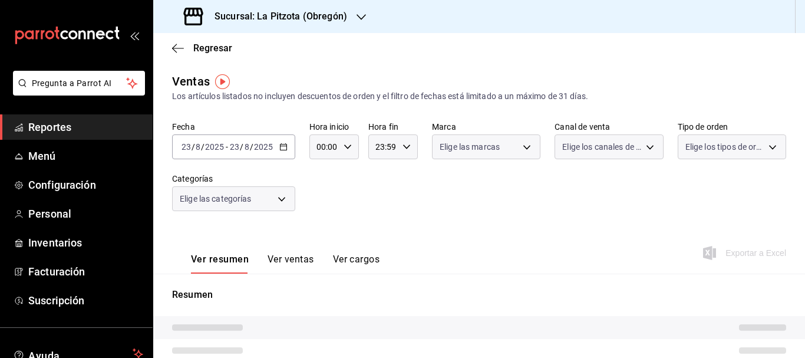
click at [500, 146] on div "Elige las marcas" at bounding box center [486, 146] width 108 height 25
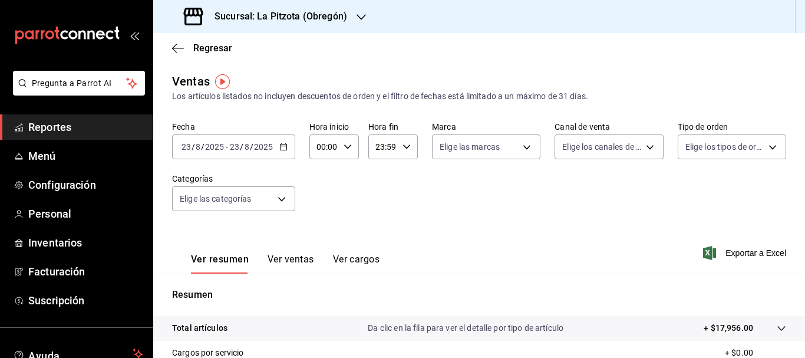
click at [191, 149] on input "23" at bounding box center [186, 146] width 11 height 9
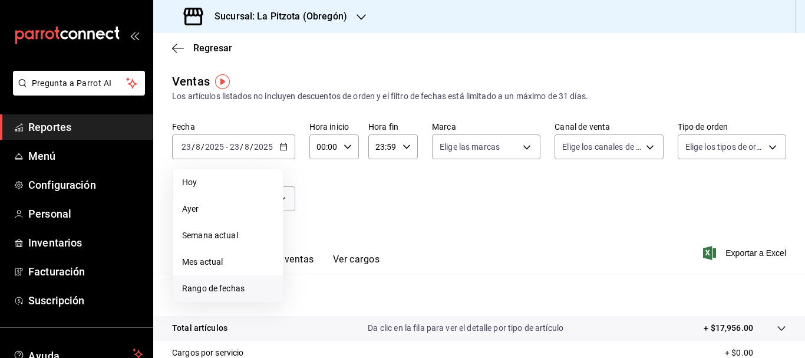
click at [209, 294] on span "Rango de fechas" at bounding box center [227, 288] width 91 height 12
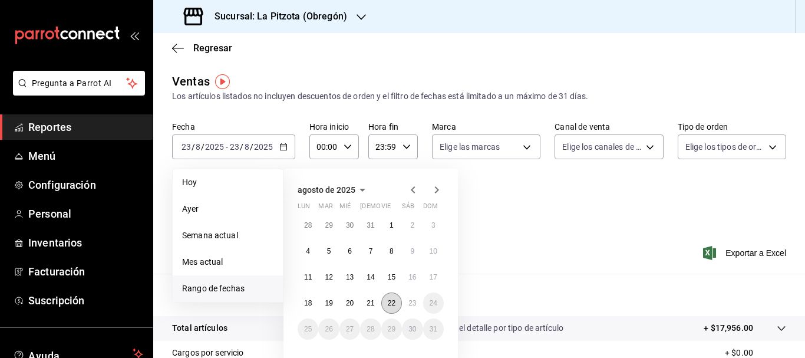
click at [393, 305] on abbr "22" at bounding box center [392, 303] width 8 height 8
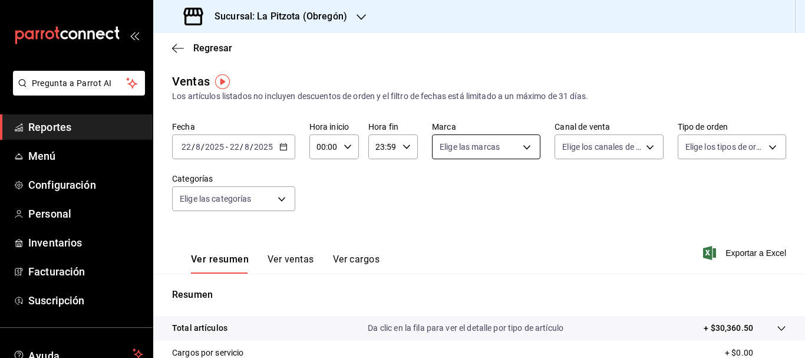
click at [486, 145] on body "Pregunta a Parrot AI Reportes Menú Configuración Personal Inventarios Facturaci…" at bounding box center [402, 179] width 805 height 358
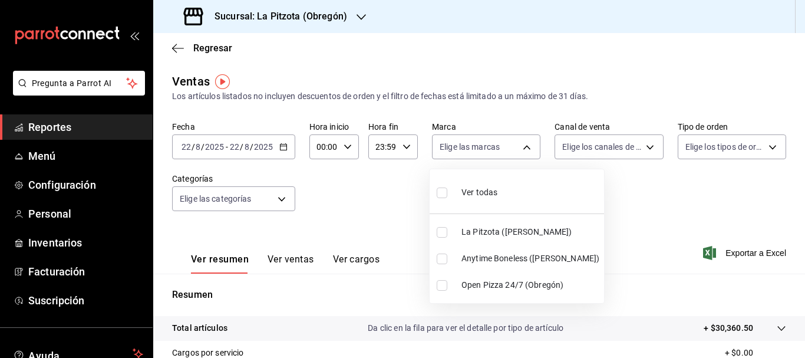
click at [449, 254] on label at bounding box center [444, 259] width 15 height 11
click at [448, 254] on input "checkbox" at bounding box center [442, 259] width 11 height 11
checkbox input "false"
click at [439, 264] on li "Anytime Boneless ([PERSON_NAME])" at bounding box center [517, 258] width 175 height 27
type input "d0b15645-4641-49bc-8be3-6a792ed6583e"
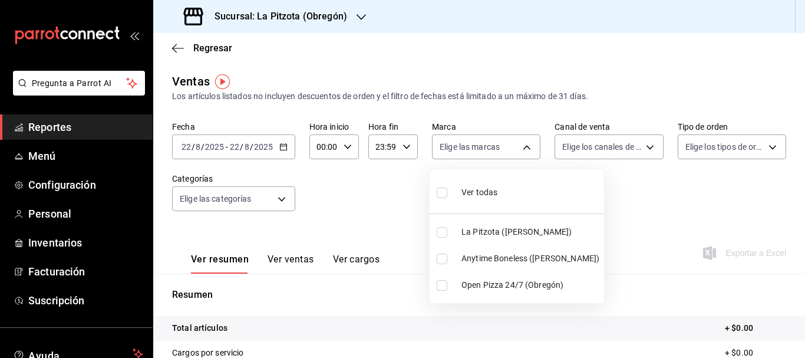
checkbox input "true"
click at [609, 218] on div at bounding box center [402, 179] width 805 height 358
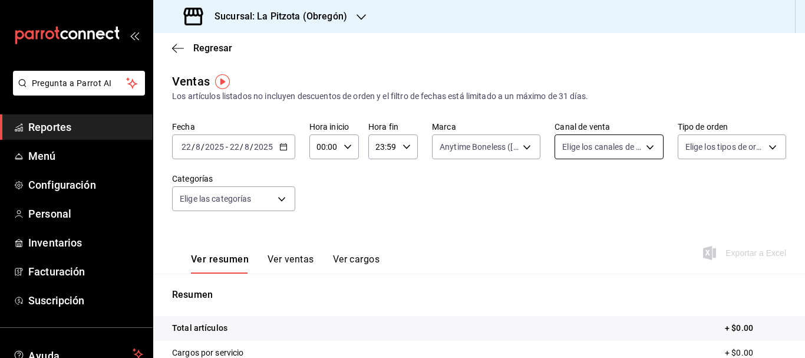
click at [609, 152] on body "Pregunta a Parrot AI Reportes Menú Configuración Personal Inventarios Facturaci…" at bounding box center [402, 179] width 805 height 358
click at [558, 252] on li "Uber Eats" at bounding box center [604, 258] width 106 height 27
type input "UBER_EATS"
checkbox input "true"
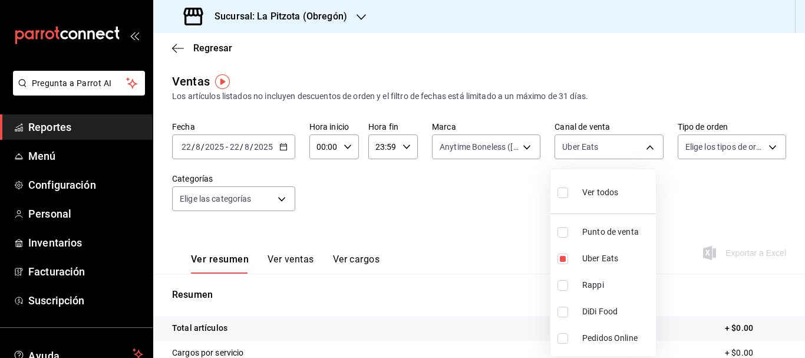
click at [561, 285] on input "checkbox" at bounding box center [563, 285] width 11 height 11
checkbox input "true"
click at [558, 318] on li "DiDi Food" at bounding box center [604, 311] width 106 height 27
type input "UBER_EATS,RAPPI,DIDI_FOOD"
checkbox input "true"
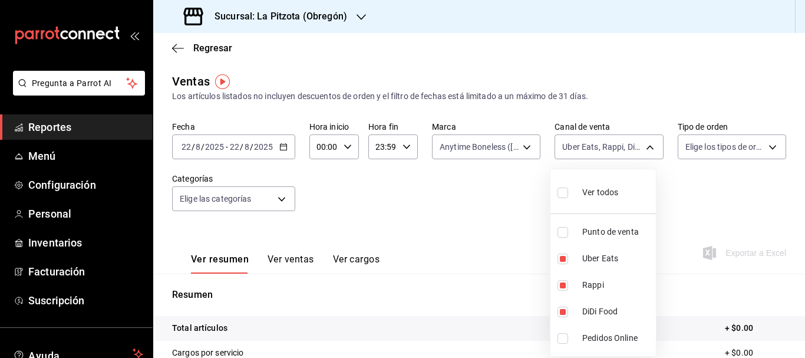
click at [571, 257] on label at bounding box center [565, 259] width 15 height 11
click at [568, 257] on input "checkbox" at bounding box center [563, 259] width 11 height 11
checkbox input "true"
type input "RAPPI,DIDI_FOOD,UBER_EATS"
click at [563, 281] on input "checkbox" at bounding box center [563, 285] width 11 height 11
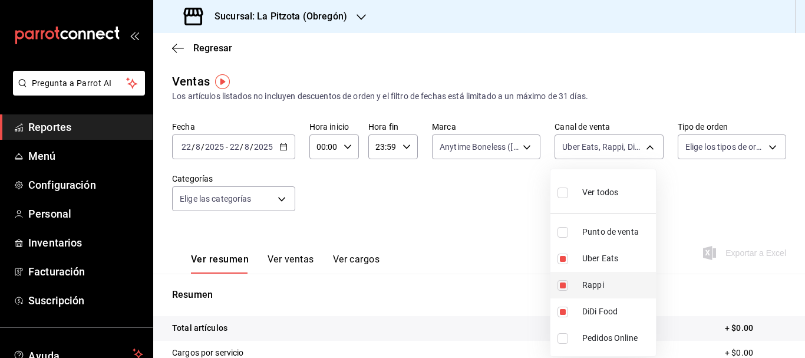
checkbox input "false"
type input "DIDI_FOOD,UBER_EATS"
click at [561, 307] on input "checkbox" at bounding box center [563, 312] width 11 height 11
checkbox input "false"
type input "UBER_EATS"
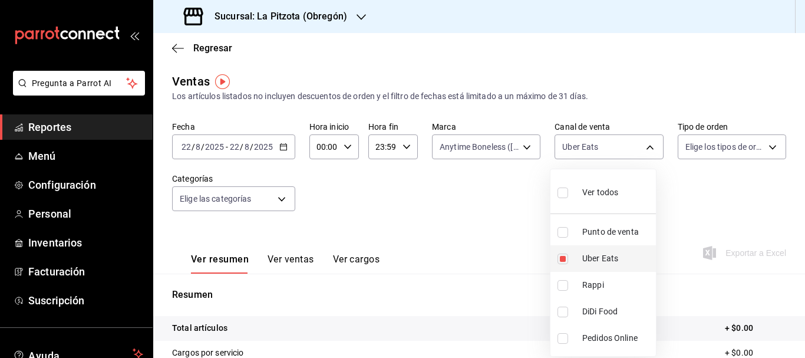
click at [562, 261] on input "checkbox" at bounding box center [563, 259] width 11 height 11
checkbox input "false"
click at [485, 213] on div at bounding box center [402, 179] width 805 height 358
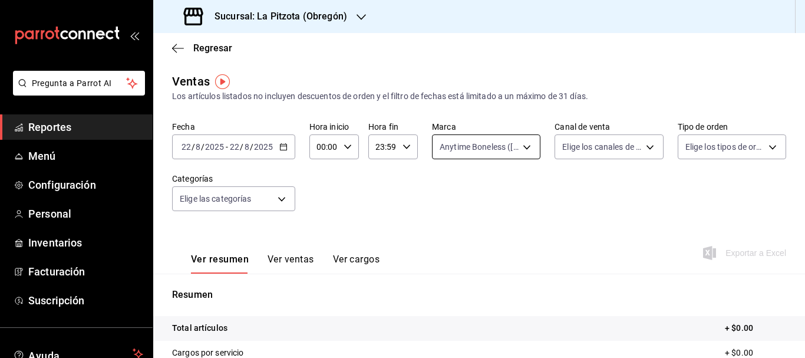
click at [512, 147] on body "Pregunta a Parrot AI Reportes Menú Configuración Personal Inventarios Facturaci…" at bounding box center [402, 179] width 805 height 358
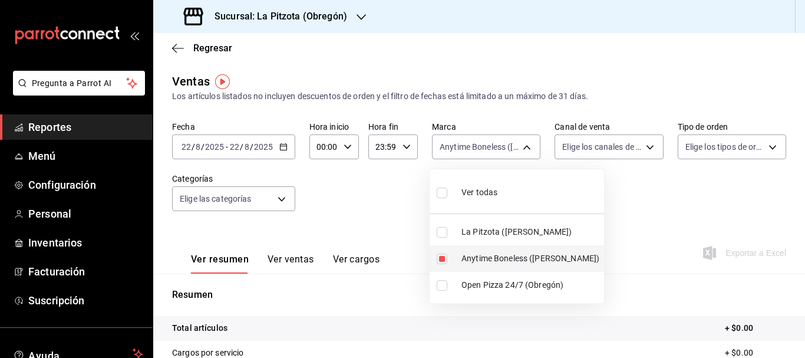
click at [443, 256] on input "checkbox" at bounding box center [442, 259] width 11 height 11
checkbox input "false"
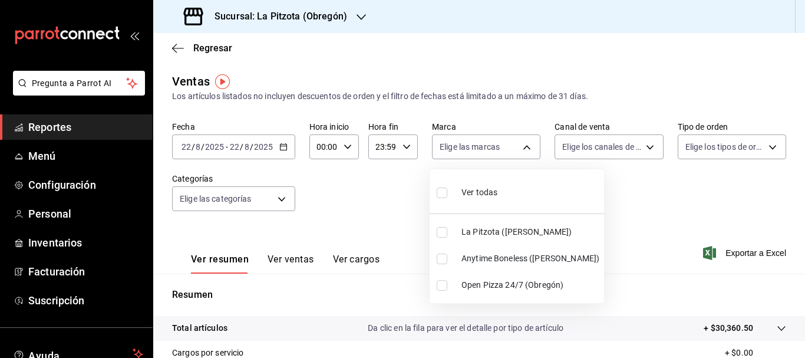
click at [440, 280] on input "checkbox" at bounding box center [442, 285] width 11 height 11
checkbox input "true"
type input "8f97d9a1-f00b-4323-96e2-15f6e5ebb1cd"
click at [619, 235] on div at bounding box center [402, 179] width 805 height 358
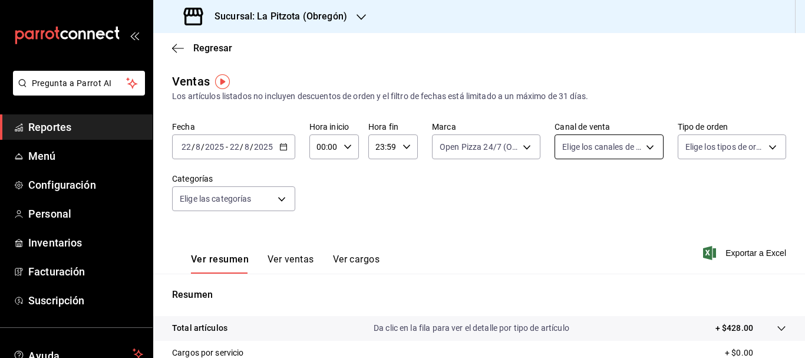
click at [587, 146] on body "Pregunta a Parrot AI Reportes Menú Configuración Personal Inventarios Facturaci…" at bounding box center [402, 179] width 805 height 358
click at [562, 261] on input "checkbox" at bounding box center [563, 259] width 11 height 11
checkbox input "true"
type input "UBER_EATS"
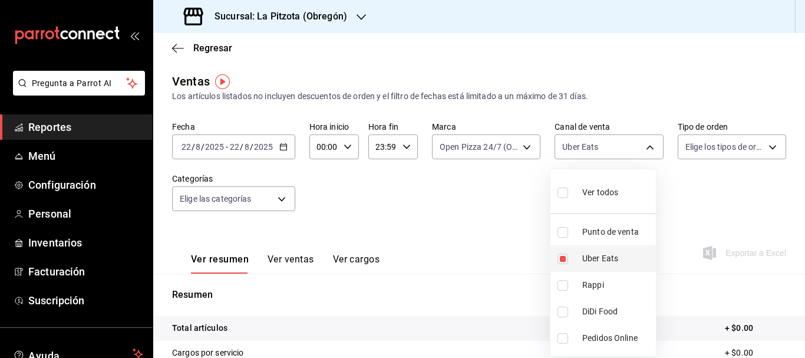
click at [562, 261] on input "checkbox" at bounding box center [563, 259] width 11 height 11
checkbox input "false"
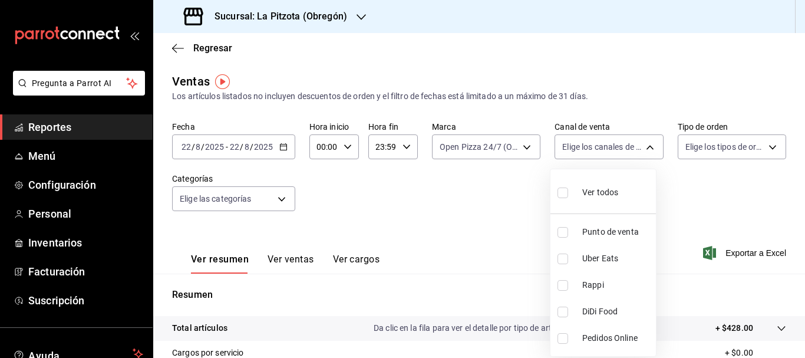
drag, startPoint x: 562, startPoint y: 261, endPoint x: 564, endPoint y: 288, distance: 27.2
click at [564, 288] on ul "Ver todos Punto de venta Uber Eats Rappi DiDi Food Pedidos Online" at bounding box center [604, 262] width 106 height 187
click at [564, 288] on input "checkbox" at bounding box center [563, 285] width 11 height 11
checkbox input "true"
type input "RAPPI"
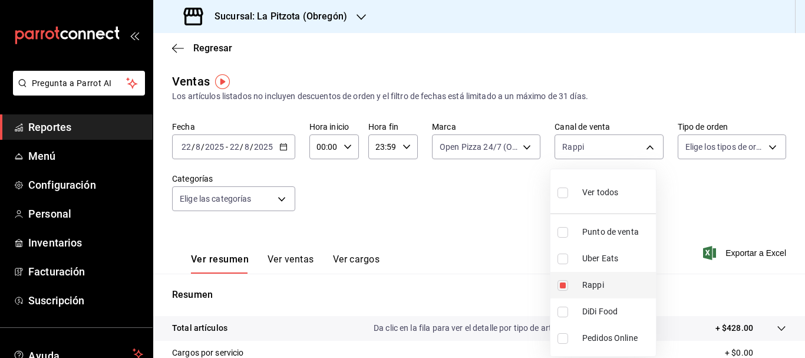
click at [564, 288] on input "checkbox" at bounding box center [563, 285] width 11 height 11
checkbox input "false"
click at [499, 141] on div at bounding box center [402, 179] width 805 height 358
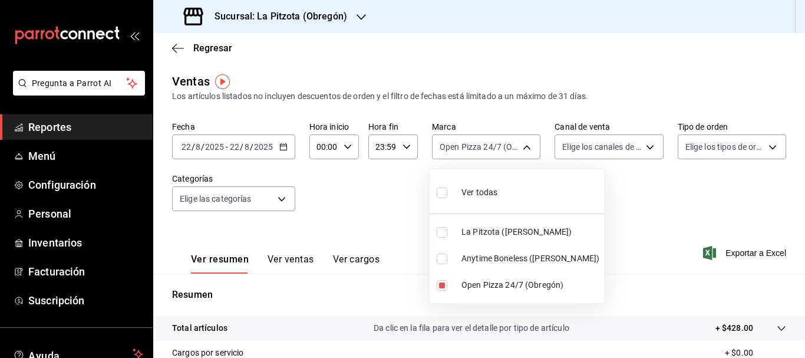
click at [499, 141] on body "Pregunta a Parrot AI Reportes Menú Configuración Personal Inventarios Facturaci…" at bounding box center [402, 179] width 805 height 358
click at [445, 281] on input "checkbox" at bounding box center [442, 285] width 11 height 11
checkbox input "false"
click at [445, 232] on input "checkbox" at bounding box center [442, 232] width 11 height 11
checkbox input "true"
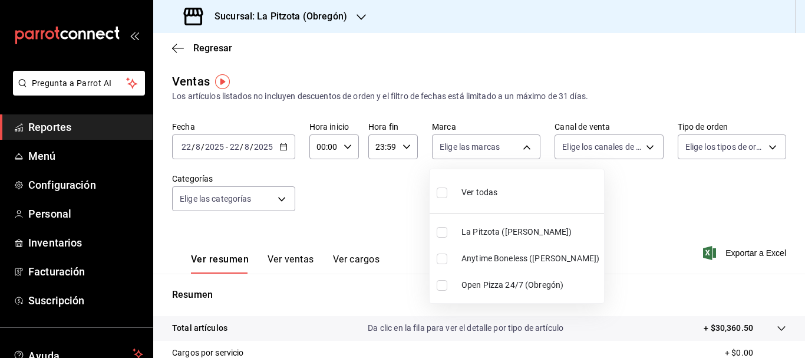
type input "3722eccf-6cf2-48cd-b838-7de1340e0a71"
click at [625, 196] on div at bounding box center [402, 179] width 805 height 358
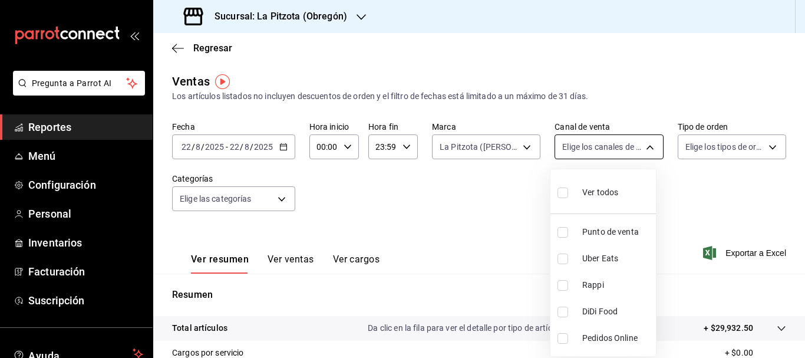
click at [606, 144] on body "Pregunta a Parrot AI Reportes Menú Configuración Personal Inventarios Facturaci…" at bounding box center [402, 179] width 805 height 358
click at [563, 260] on input "checkbox" at bounding box center [563, 259] width 11 height 11
checkbox input "true"
type input "UBER_EATS"
click at [563, 259] on input "checkbox" at bounding box center [563, 259] width 11 height 11
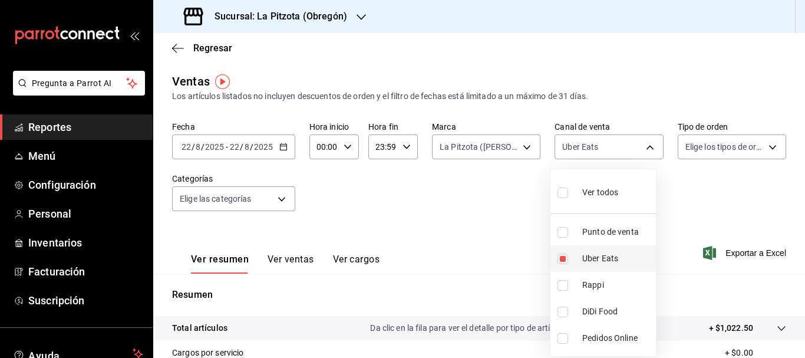
checkbox input "false"
click at [561, 288] on input "checkbox" at bounding box center [563, 285] width 11 height 11
checkbox input "true"
type input "RAPPI"
click at [456, 254] on div at bounding box center [402, 179] width 805 height 358
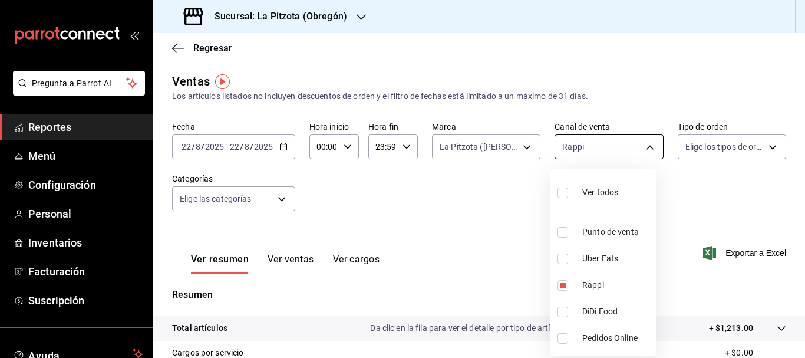
click at [583, 140] on body "Pregunta a Parrot AI Reportes Menú Configuración Personal Inventarios Facturaci…" at bounding box center [402, 179] width 805 height 358
click at [564, 278] on li "Rappi" at bounding box center [604, 285] width 106 height 27
checkbox input "false"
click at [564, 260] on input "checkbox" at bounding box center [563, 259] width 11 height 11
checkbox input "true"
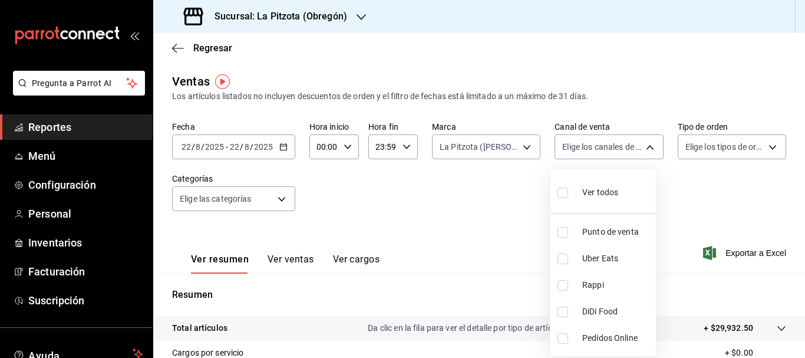
type input "UBER_EATS"
drag, startPoint x: 562, startPoint y: 258, endPoint x: 568, endPoint y: 239, distance: 19.4
click at [563, 257] on input "checkbox" at bounding box center [563, 259] width 11 height 11
checkbox input "false"
click at [568, 236] on input "checkbox" at bounding box center [563, 232] width 11 height 11
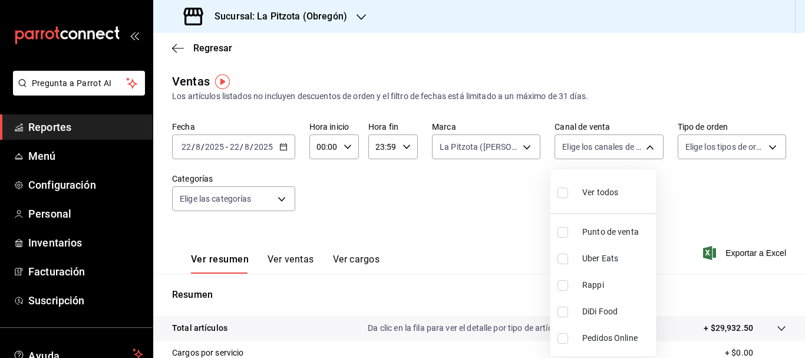
checkbox input "true"
type input "PARROT"
click at [504, 239] on div at bounding box center [402, 179] width 805 height 358
click at [282, 266] on button "Ver ventas" at bounding box center [291, 264] width 47 height 20
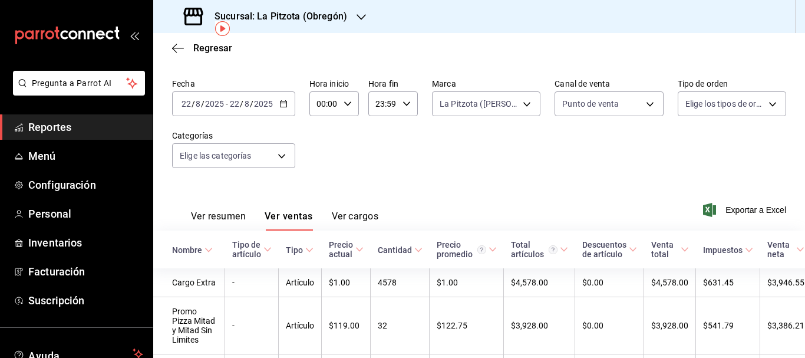
scroll to position [58, 0]
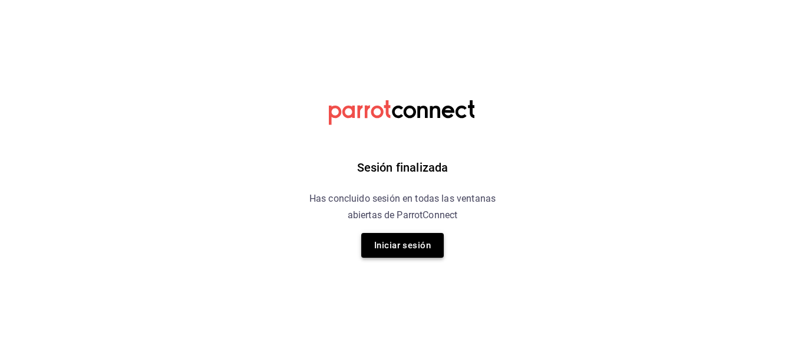
click at [392, 246] on button "Iniciar sesión" at bounding box center [402, 245] width 83 height 25
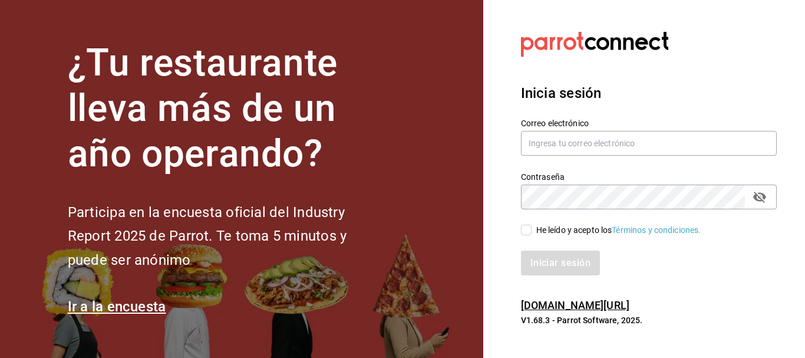
click at [525, 237] on div "Iniciar sesión" at bounding box center [642, 255] width 270 height 39
click at [527, 233] on input "He leído y acepto los Términos y condiciones." at bounding box center [526, 230] width 11 height 11
checkbox input "true"
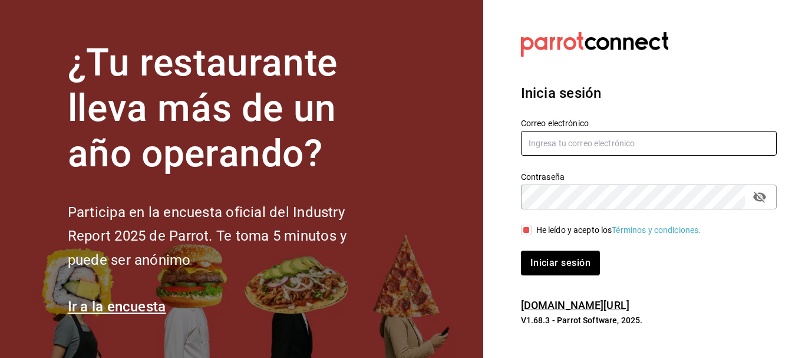
click at [538, 154] on input "text" at bounding box center [649, 143] width 256 height 25
type input "[EMAIL_ADDRESS][PERSON_NAME][DOMAIN_NAME]"
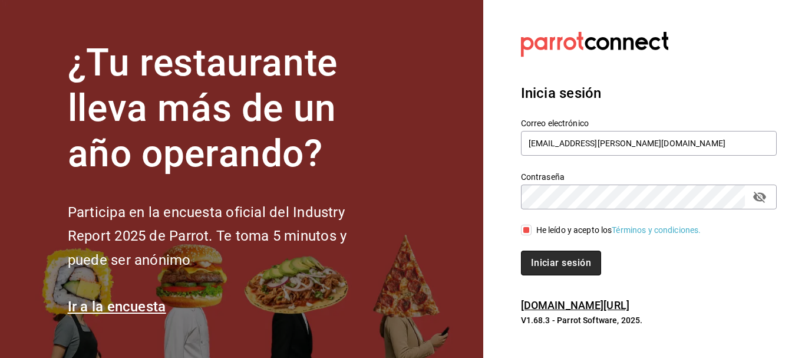
click at [569, 268] on button "Iniciar sesión" at bounding box center [561, 263] width 80 height 25
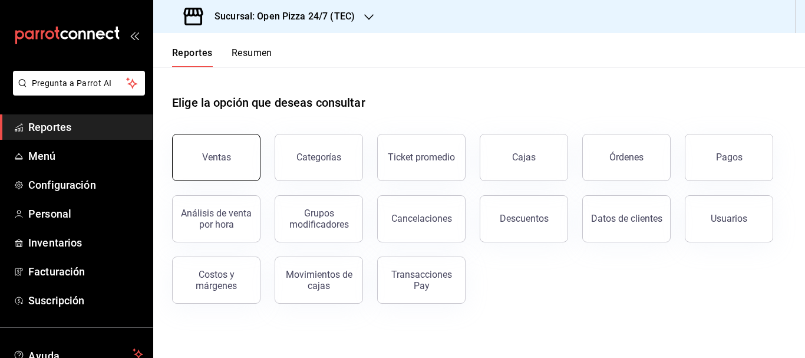
click at [207, 145] on button "Ventas" at bounding box center [216, 157] width 88 height 47
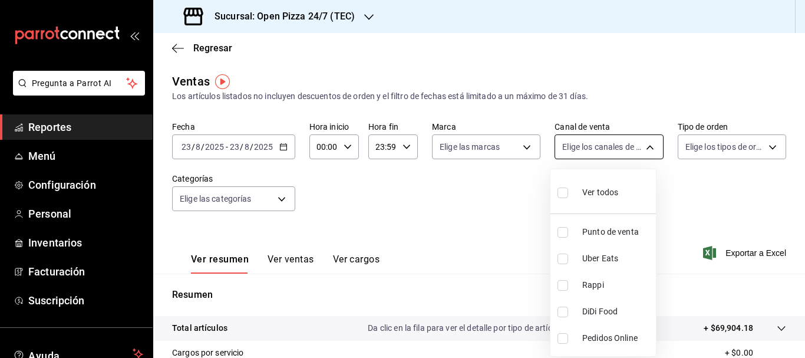
click at [563, 141] on body "Pregunta a Parrot AI Reportes Menú Configuración Personal Inventarios Facturaci…" at bounding box center [402, 179] width 805 height 358
click at [511, 152] on div at bounding box center [402, 179] width 805 height 358
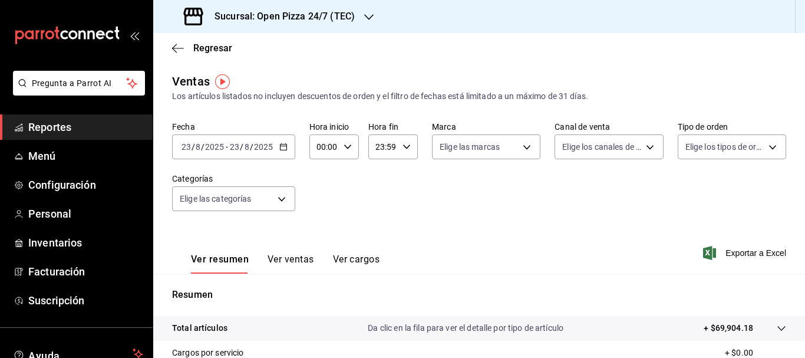
click at [511, 152] on body "Pregunta a Parrot AI Reportes Menú Configuración Personal Inventarios Facturaci…" at bounding box center [402, 179] width 805 height 358
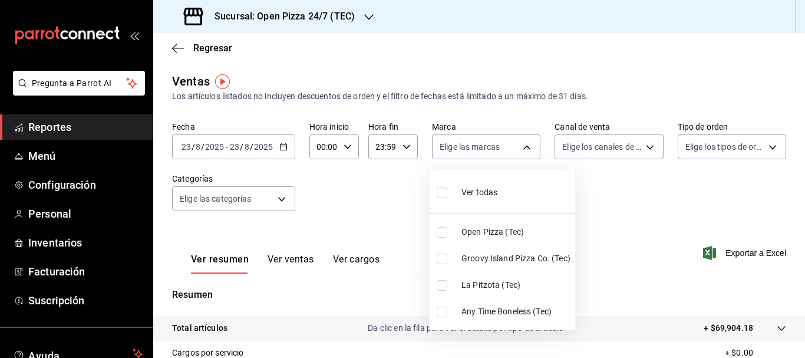
click at [236, 15] on div at bounding box center [402, 179] width 805 height 358
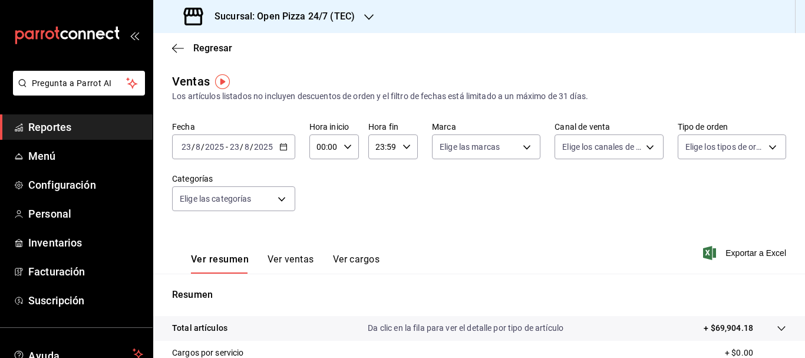
click at [236, 15] on h3 "Sucursal: Open Pizza 24/7 (TEC)" at bounding box center [280, 16] width 150 height 14
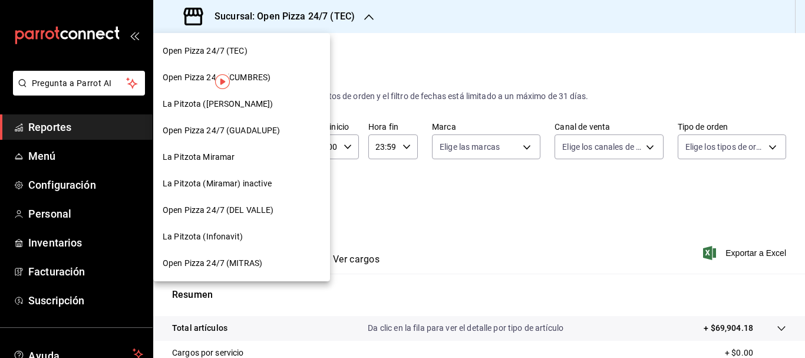
click at [241, 106] on div "La Pitzota ([PERSON_NAME])" at bounding box center [242, 104] width 158 height 12
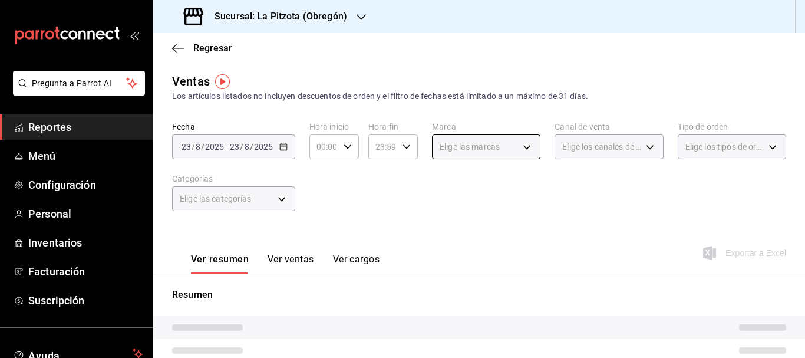
click at [494, 143] on span "Elige las marcas" at bounding box center [470, 147] width 60 height 12
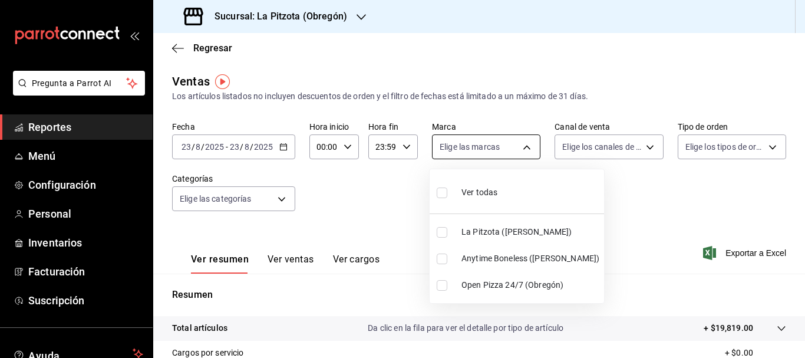
click at [525, 150] on body "Pregunta a Parrot AI Reportes Menú Configuración Personal Inventarios Facturaci…" at bounding box center [402, 179] width 805 height 358
click at [446, 231] on input "checkbox" at bounding box center [442, 232] width 11 height 11
checkbox input "true"
type input "3722eccf-6cf2-48cd-b838-7de1340e0a71"
click at [711, 228] on div at bounding box center [402, 179] width 805 height 358
